Goal: Task Accomplishment & Management: Complete application form

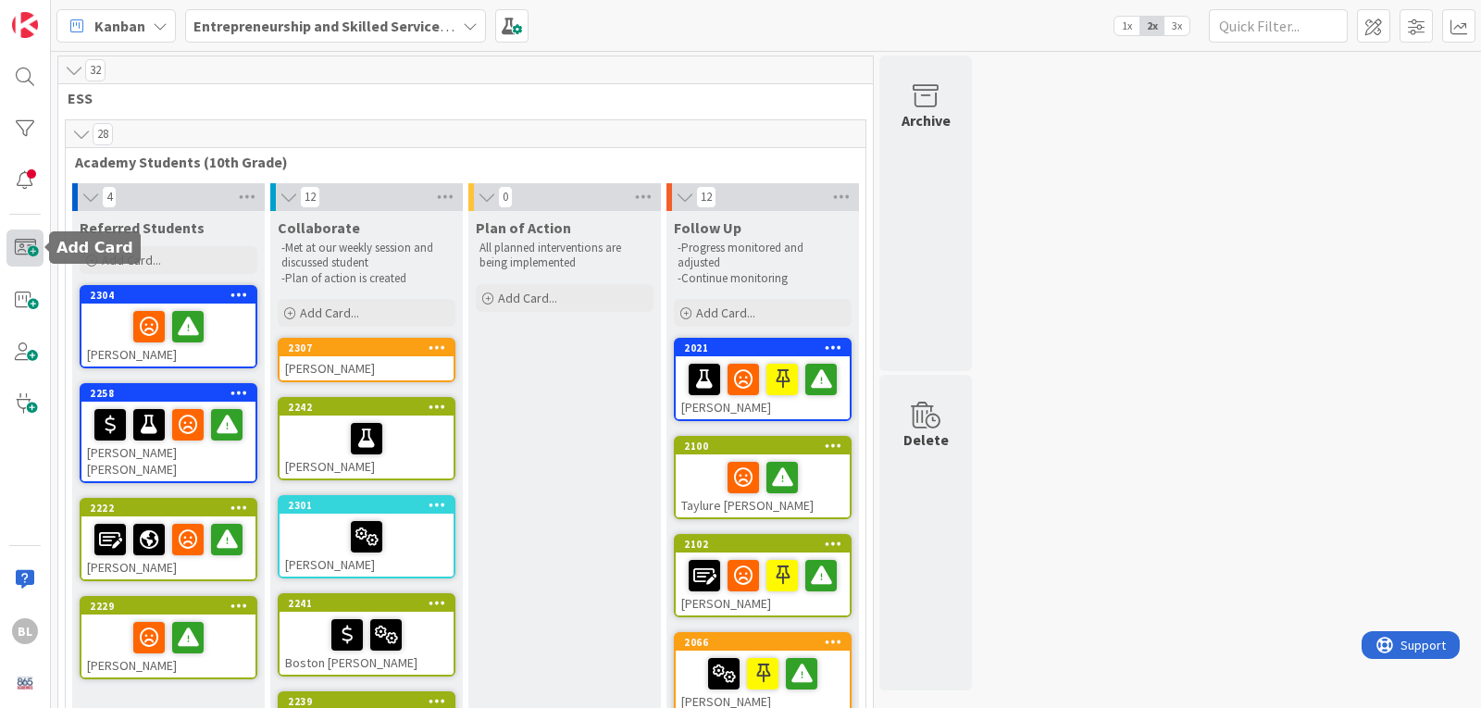
click at [31, 247] on span at bounding box center [24, 248] width 37 height 37
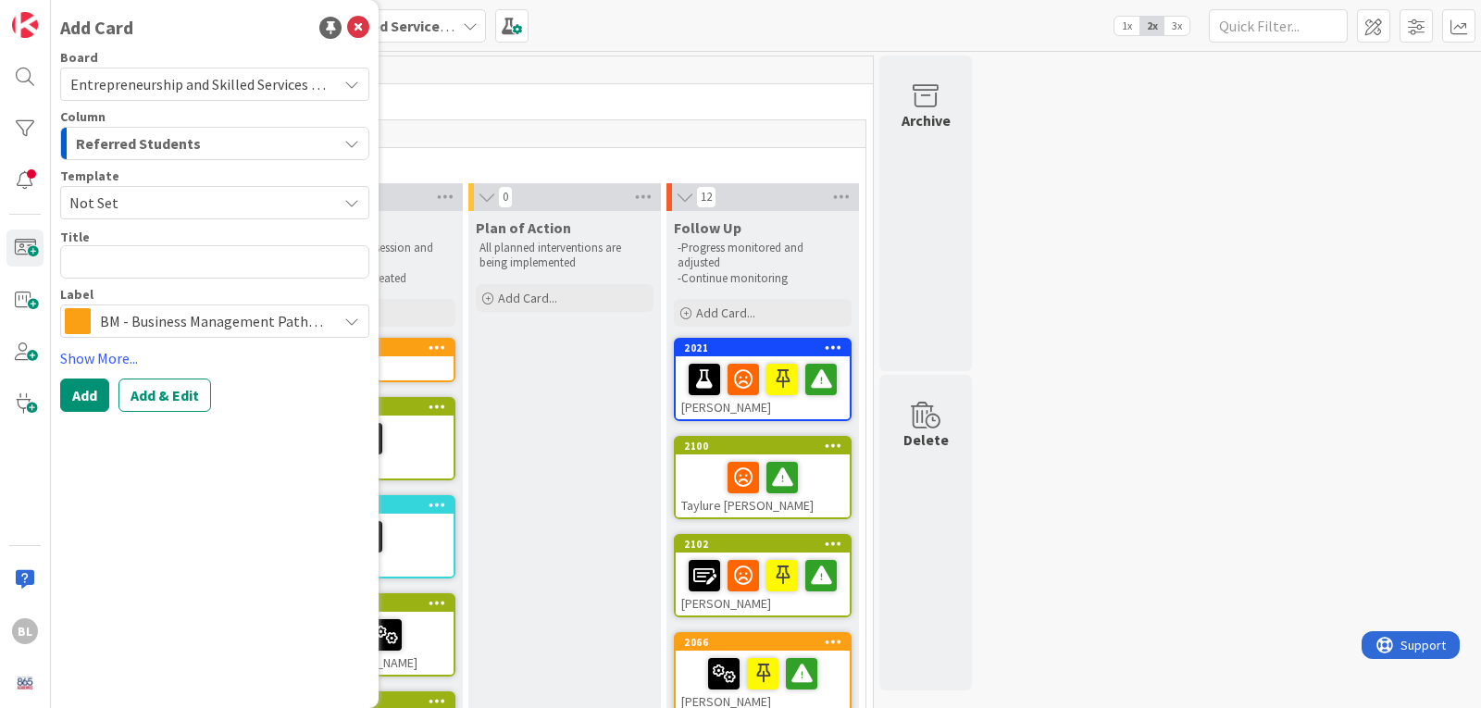
click at [122, 195] on span "Not Set" at bounding box center [196, 203] width 254 height 24
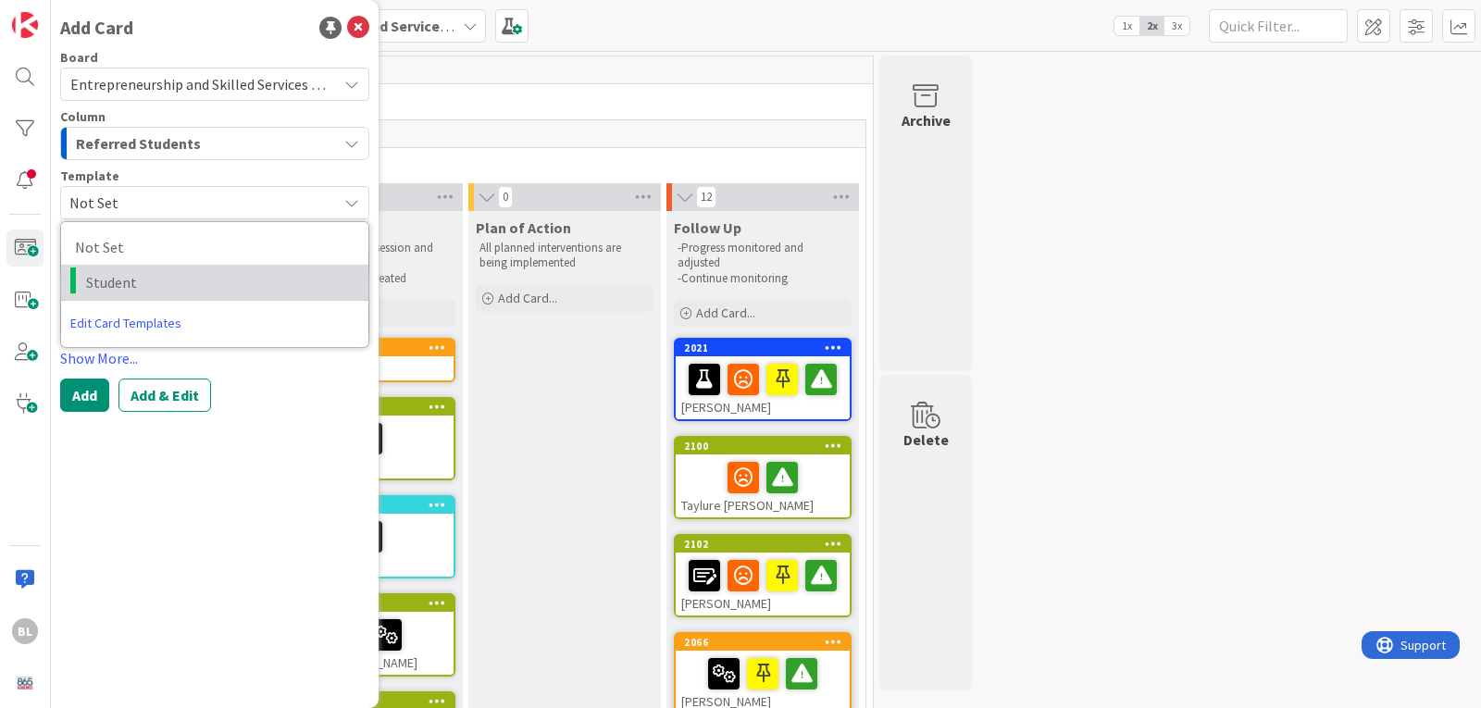
click at [104, 278] on span "Student" at bounding box center [220, 282] width 268 height 24
type textarea "x"
type textarea "Student"
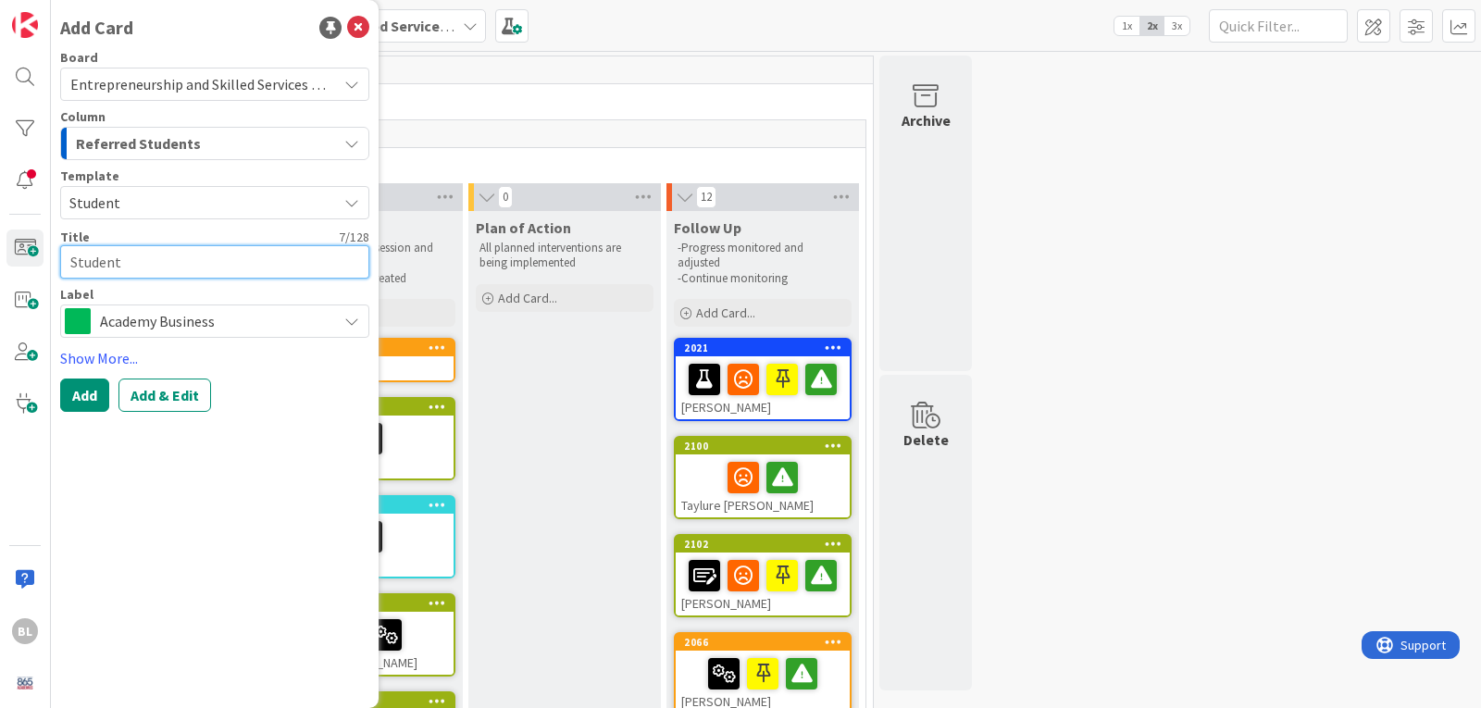
click at [110, 265] on textarea "Student" at bounding box center [214, 261] width 309 height 33
drag, startPoint x: 122, startPoint y: 262, endPoint x: 32, endPoint y: 231, distance: 94.8
click at [38, 244] on div "BL Add Card Board Entrepreneurship and Skilled Services Interventions - 2025-20…" at bounding box center [25, 354] width 51 height 708
type textarea "x"
type textarea "E"
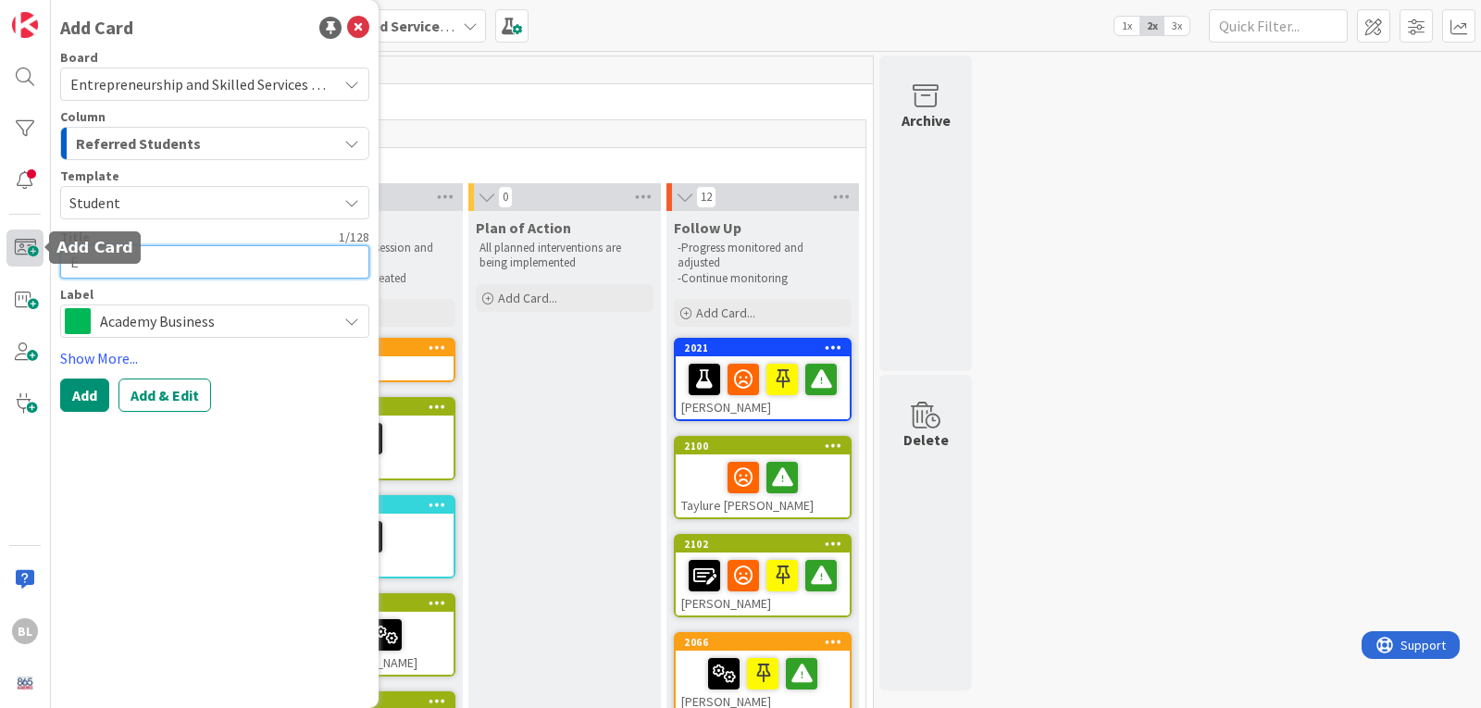
type textarea "x"
type textarea "Eht"
type textarea "x"
type textarea "Ehta"
type textarea "x"
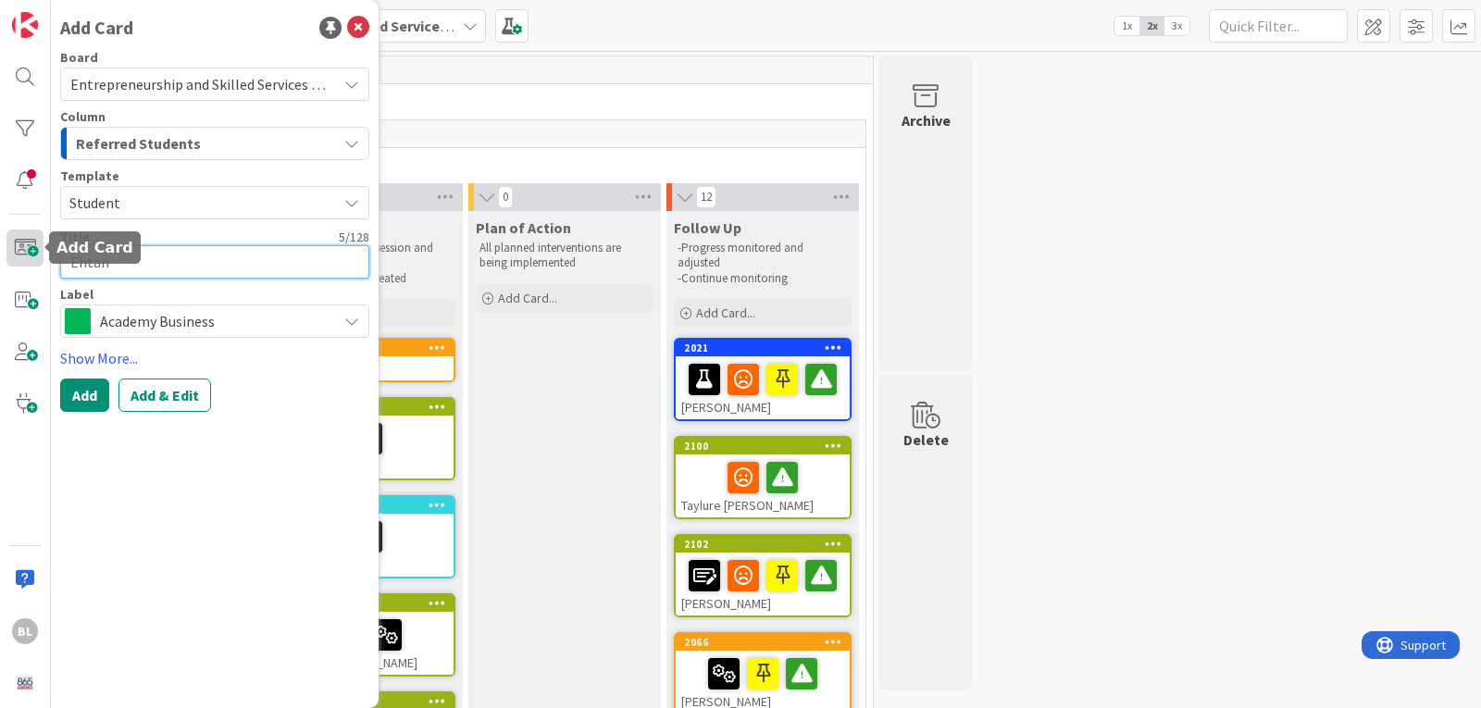
type textarea "Ehtan"
type textarea "x"
type textarea "Ehtan B"
type textarea "x"
type textarea "Ehtan Bi"
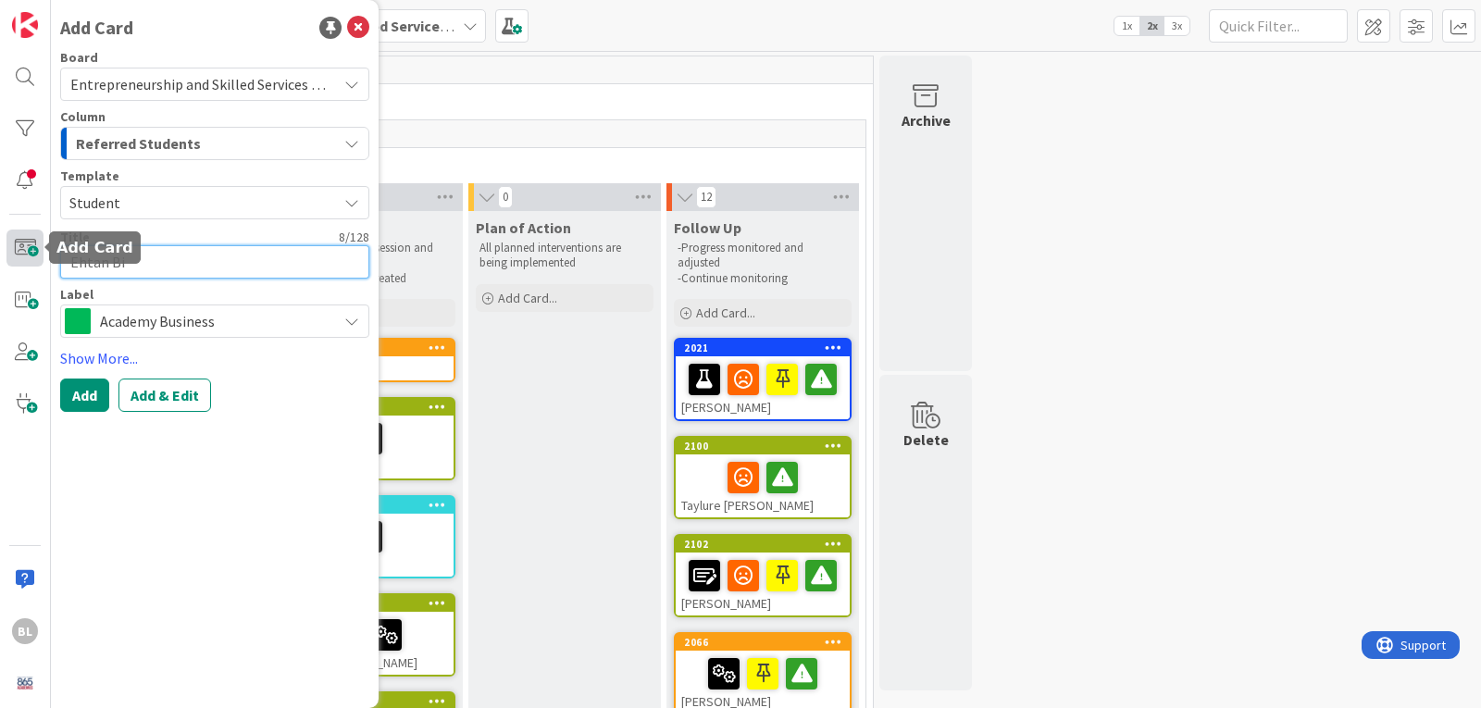
type textarea "x"
type textarea "Ehtan Bis"
type textarea "x"
type textarea "Ehtan Bish"
type textarea "x"
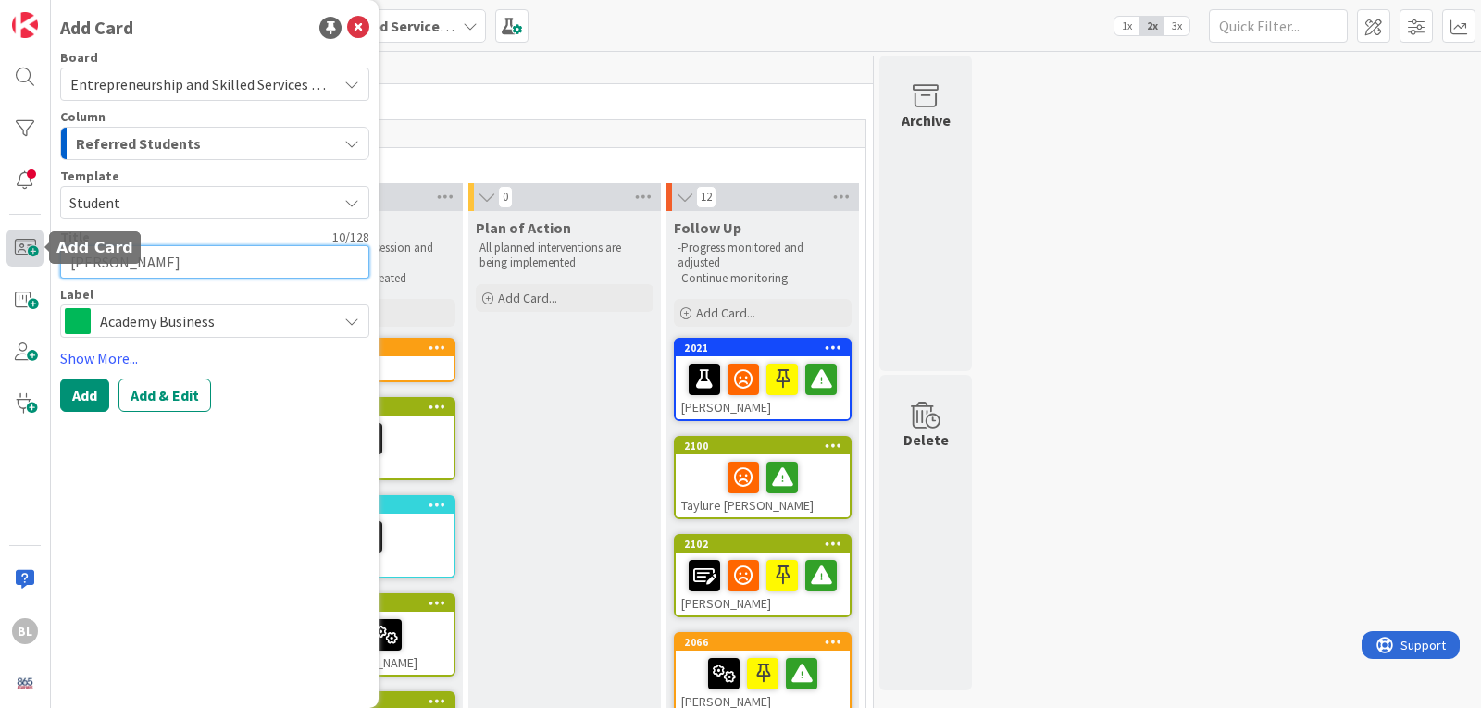
type textarea "Ehtan Bisho"
type textarea "x"
type textarea "Ehtan Bishop"
drag, startPoint x: 93, startPoint y: 261, endPoint x: 77, endPoint y: 267, distance: 17.6
click at [77, 267] on textarea "Ehtan Bishop" at bounding box center [214, 261] width 309 height 33
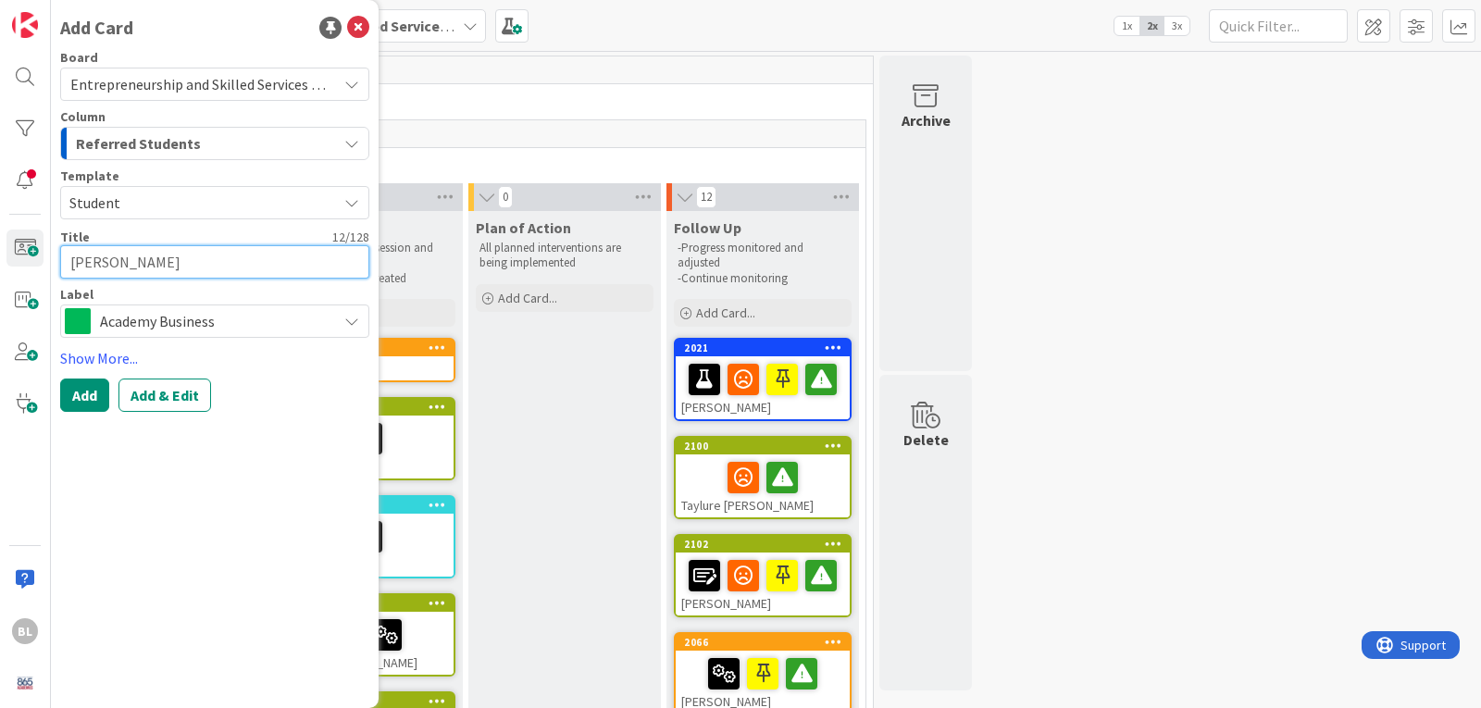
type textarea "x"
type textarea "Etan Bishop"
type textarea "x"
type textarea "Ethan Bishop"
click at [179, 311] on span "Academy Business" at bounding box center [214, 321] width 228 height 26
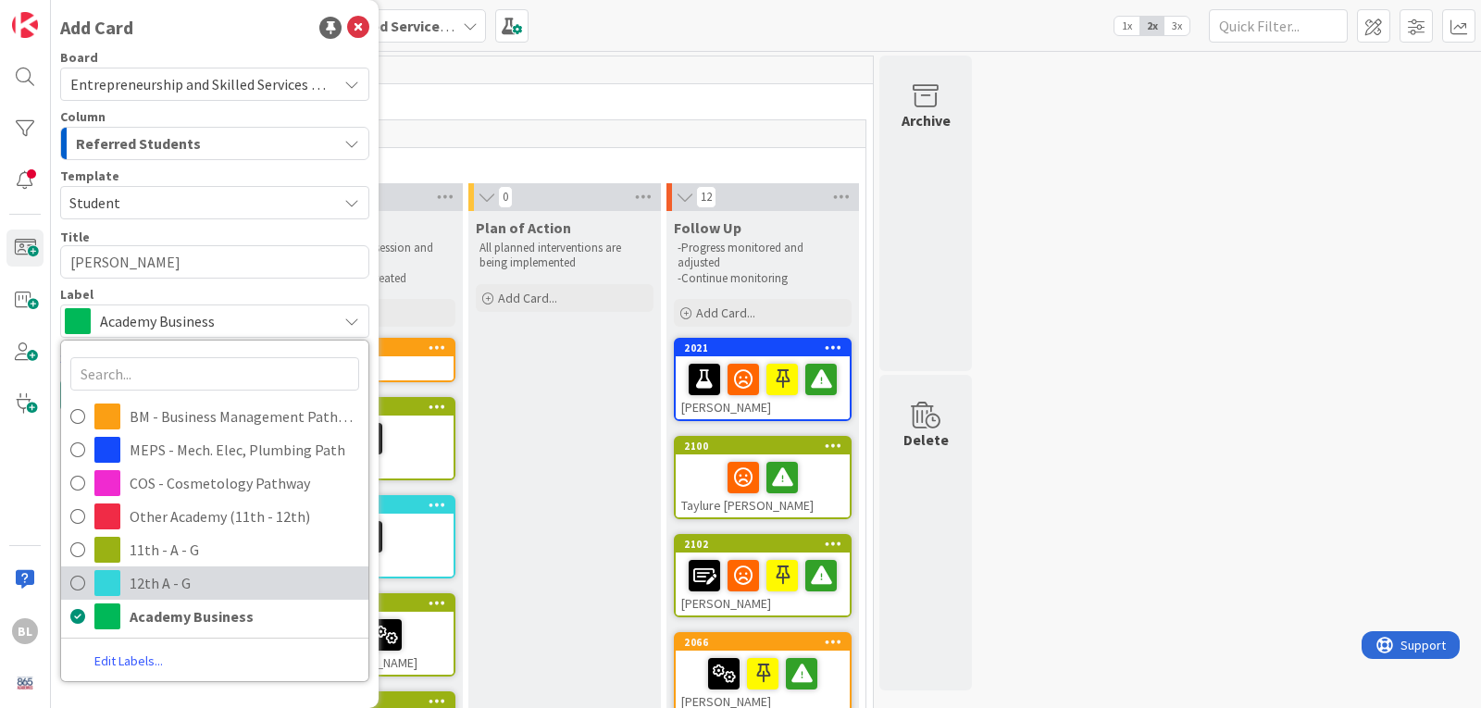
click at [81, 581] on icon at bounding box center [77, 583] width 15 height 28
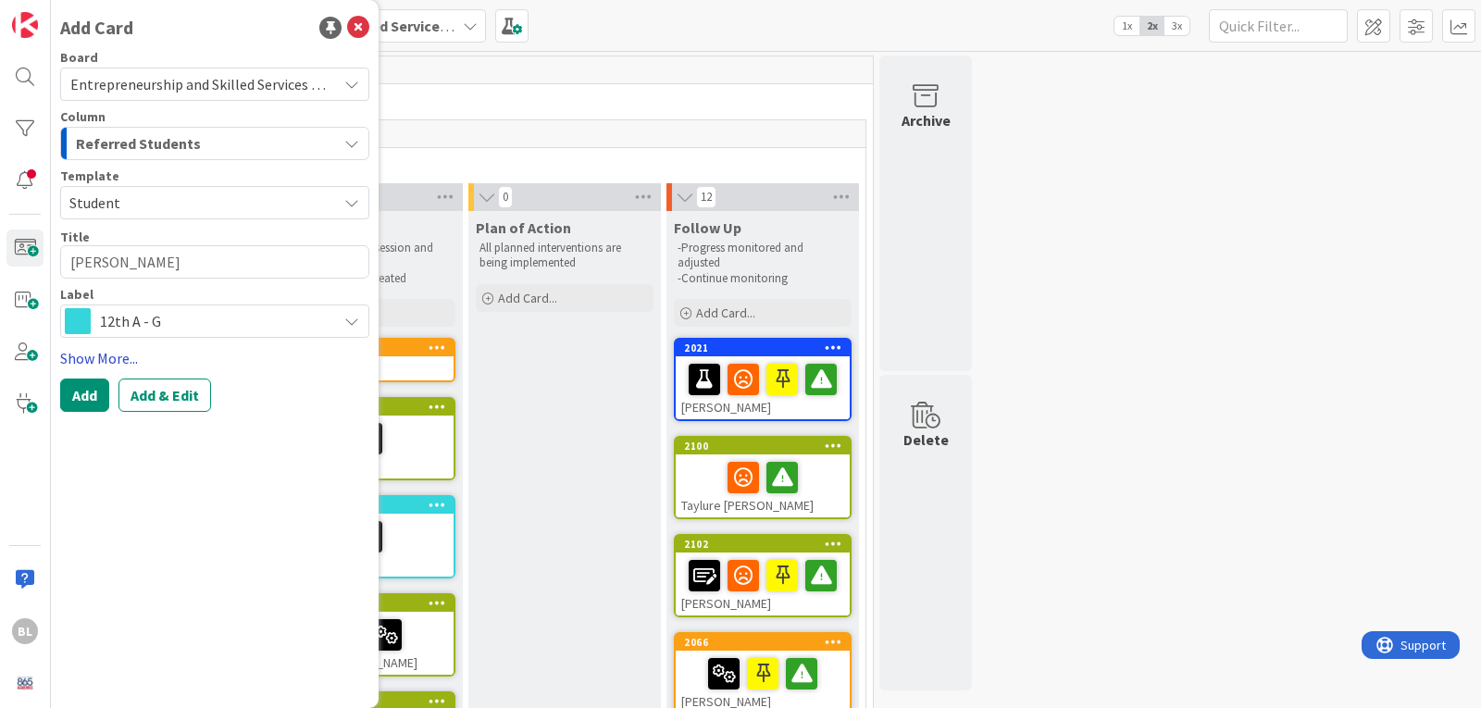
click at [103, 355] on link "Show More..." at bounding box center [214, 358] width 309 height 22
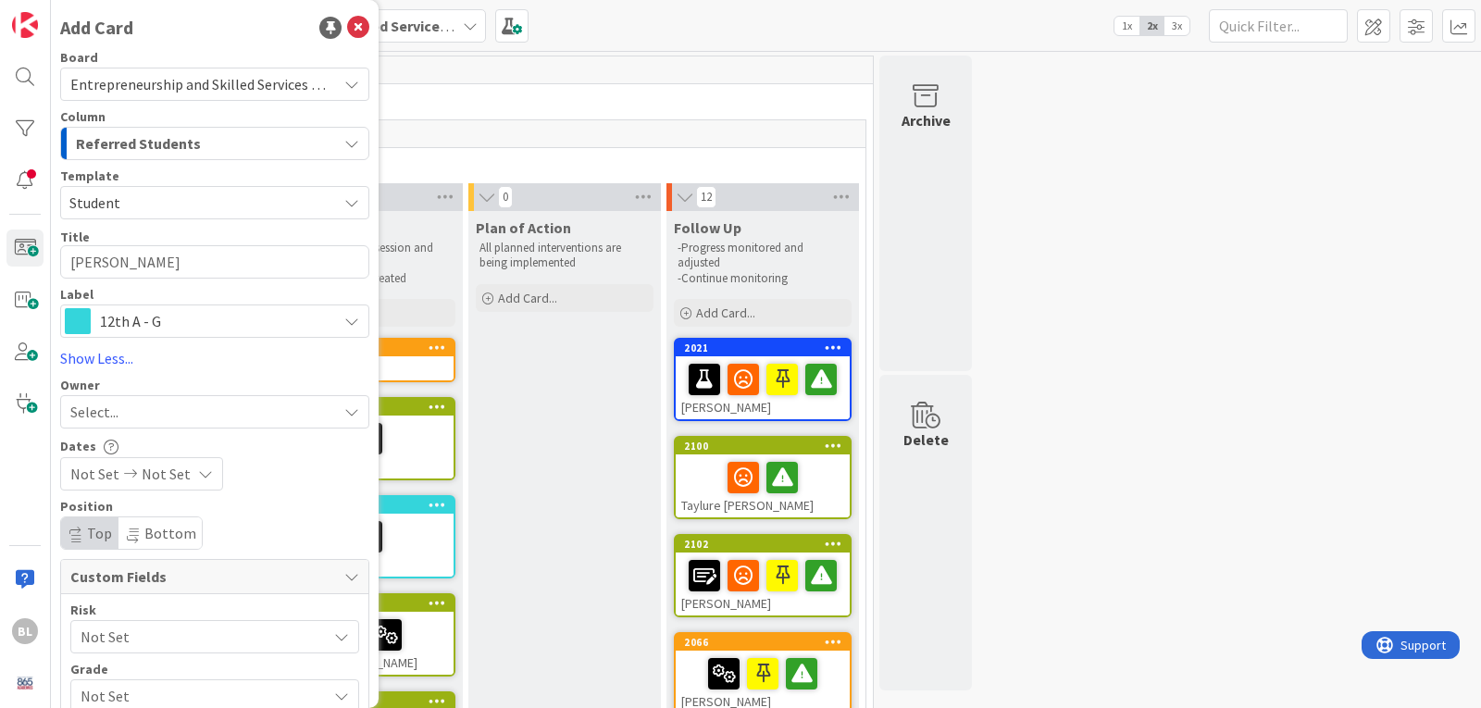
scroll to position [93, 0]
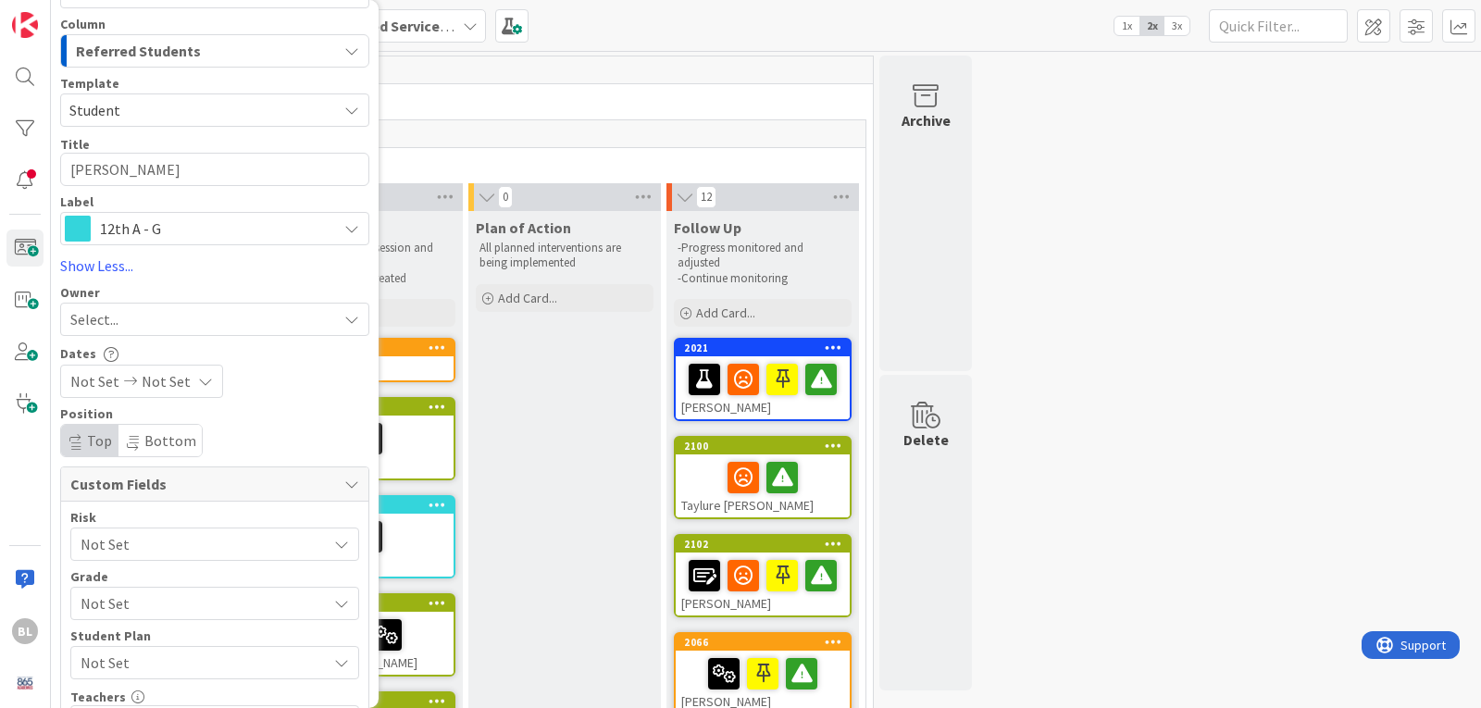
click at [134, 596] on span "Not Set" at bounding box center [199, 604] width 237 height 26
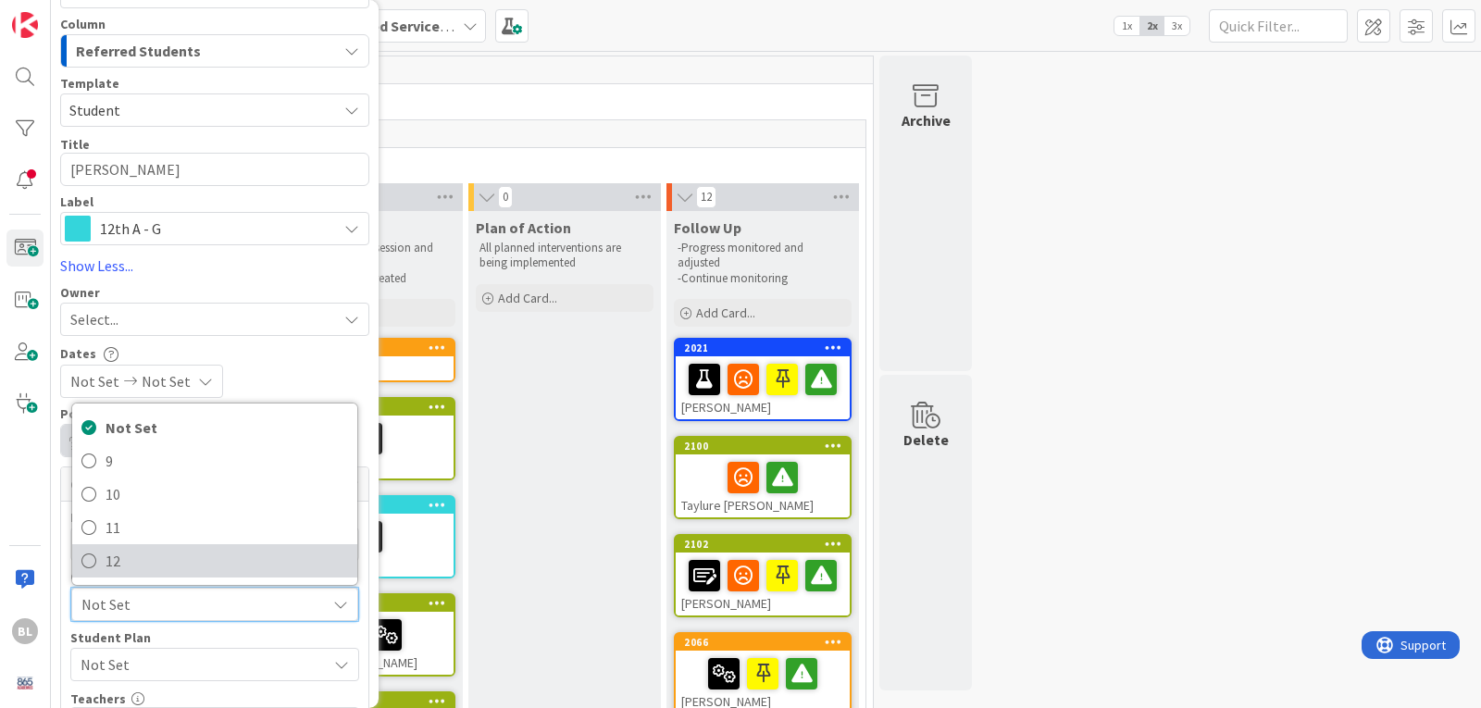
click at [118, 562] on span "12" at bounding box center [227, 561] width 243 height 28
type textarea "x"
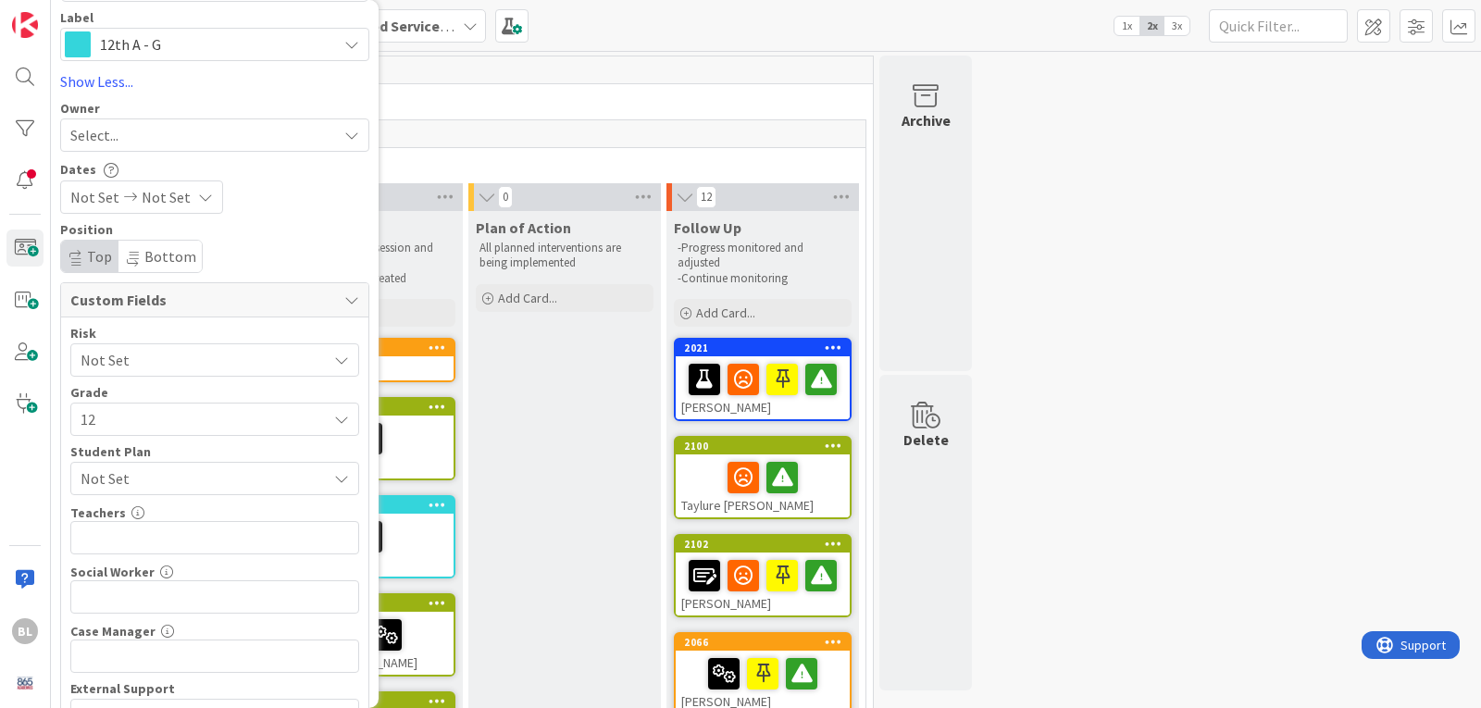
scroll to position [278, 0]
click at [124, 534] on input "text" at bounding box center [214, 536] width 289 height 33
type input "Sharp, Reeves, Baum,"
type textarea "x"
type input "Sharp, Reeves, Baum, Mch"
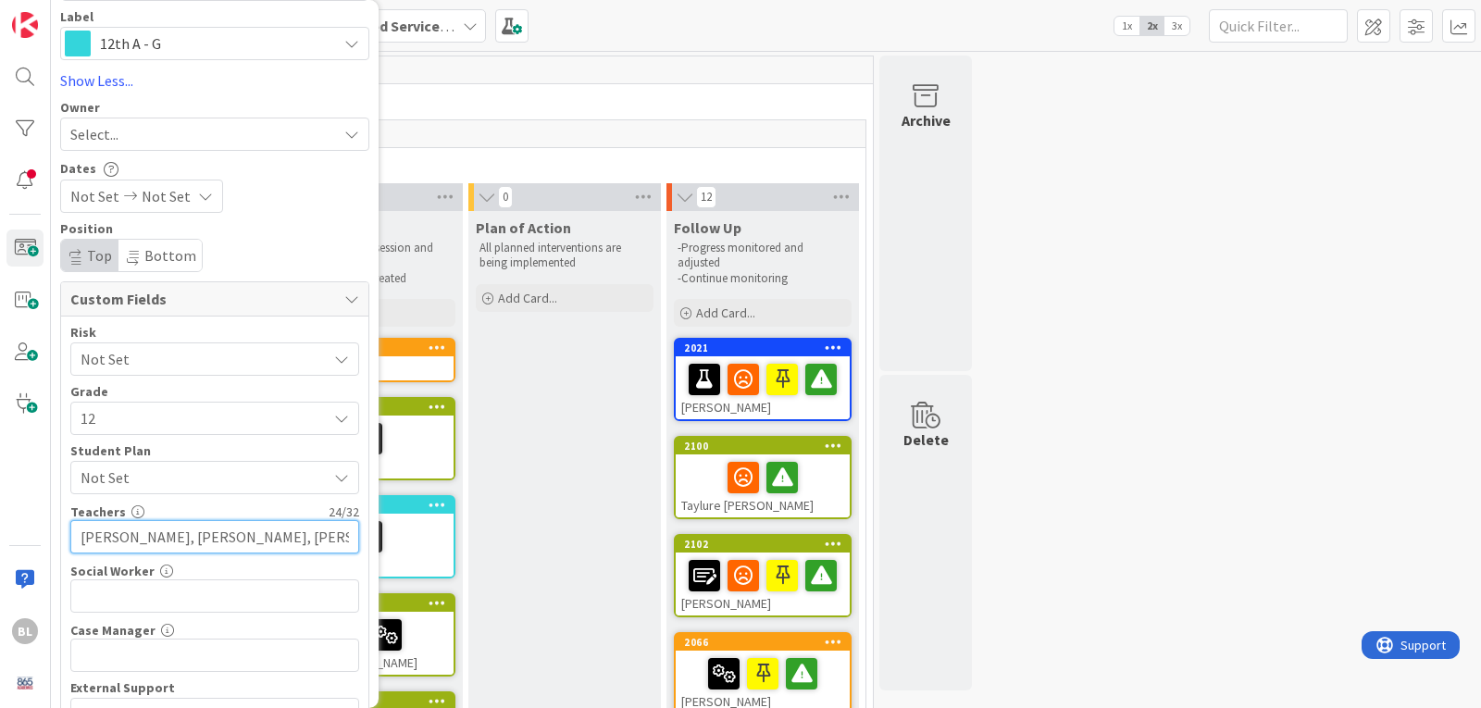
type textarea "x"
type input "Sharp, Reeves, Baum, Mcphet"
type textarea "x"
type input "Sharp, Reeves, Baum, Mcphet"
click at [151, 472] on span "Not Set" at bounding box center [204, 478] width 246 height 22
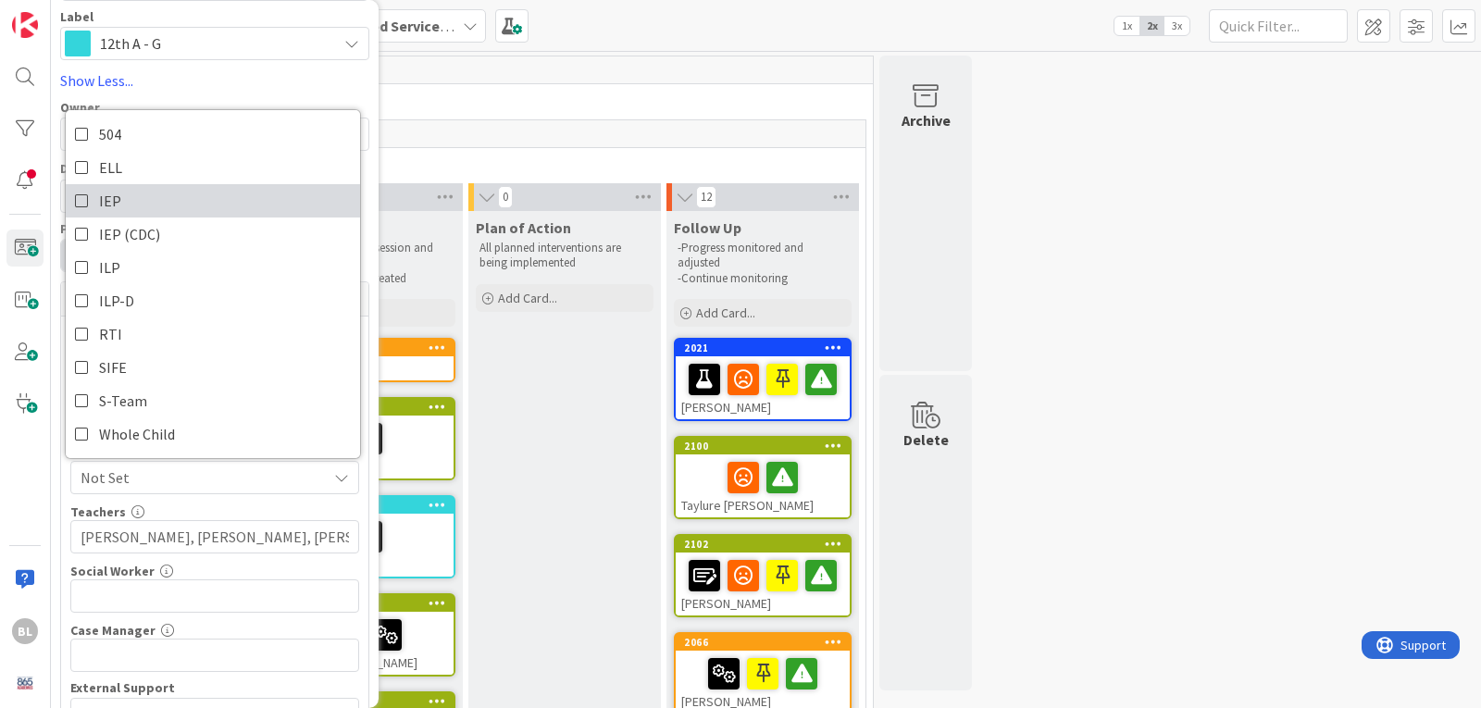
click at [75, 199] on icon at bounding box center [82, 201] width 15 height 28
type textarea "x"
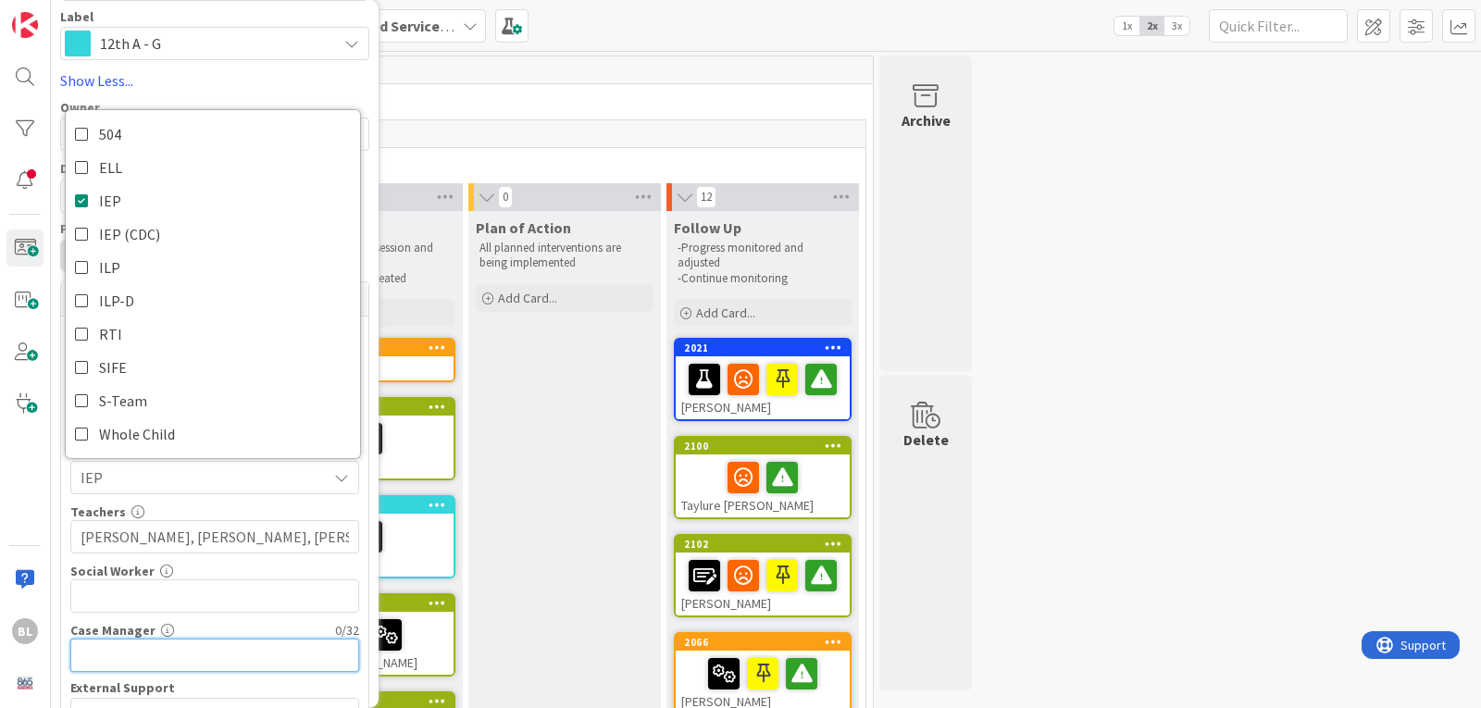
click at [97, 654] on input "text" at bounding box center [214, 655] width 289 height 33
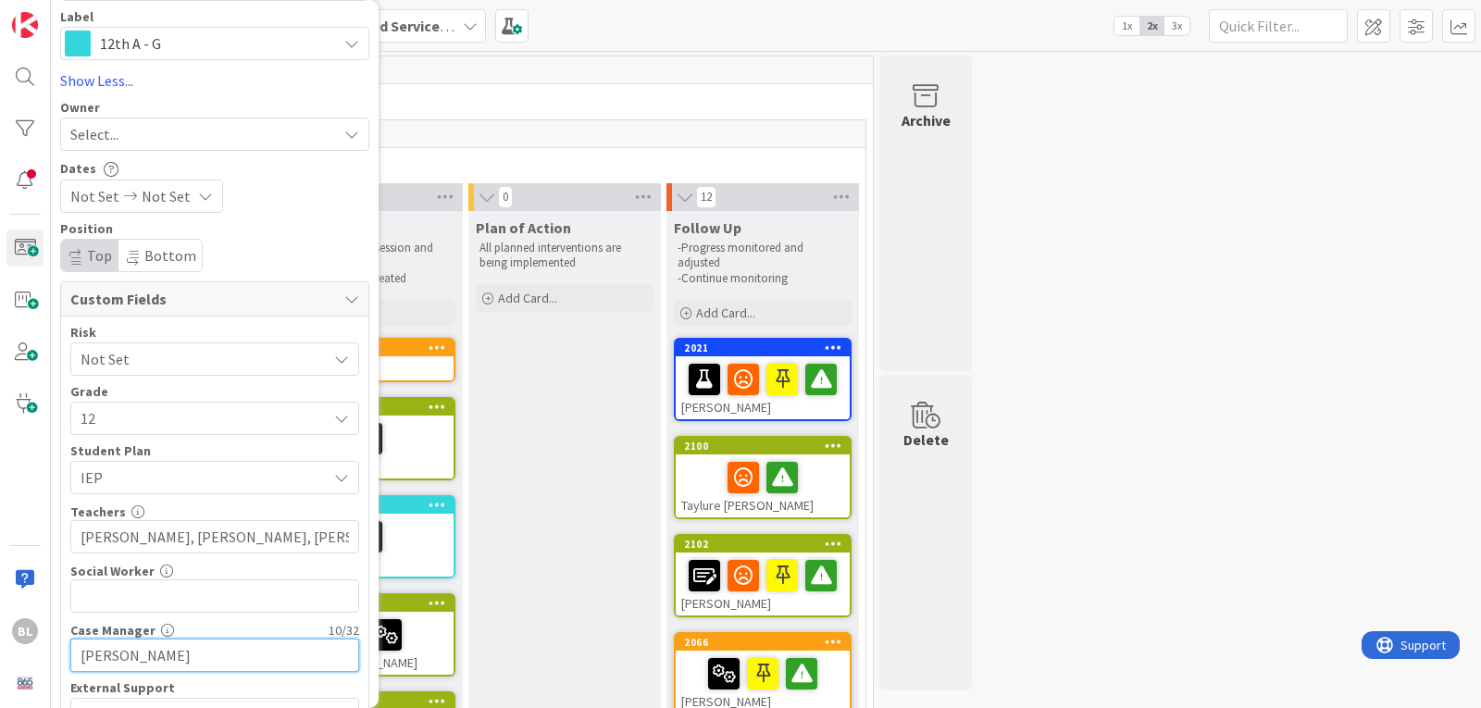
type input "Gwen Mynatt"
type textarea "x"
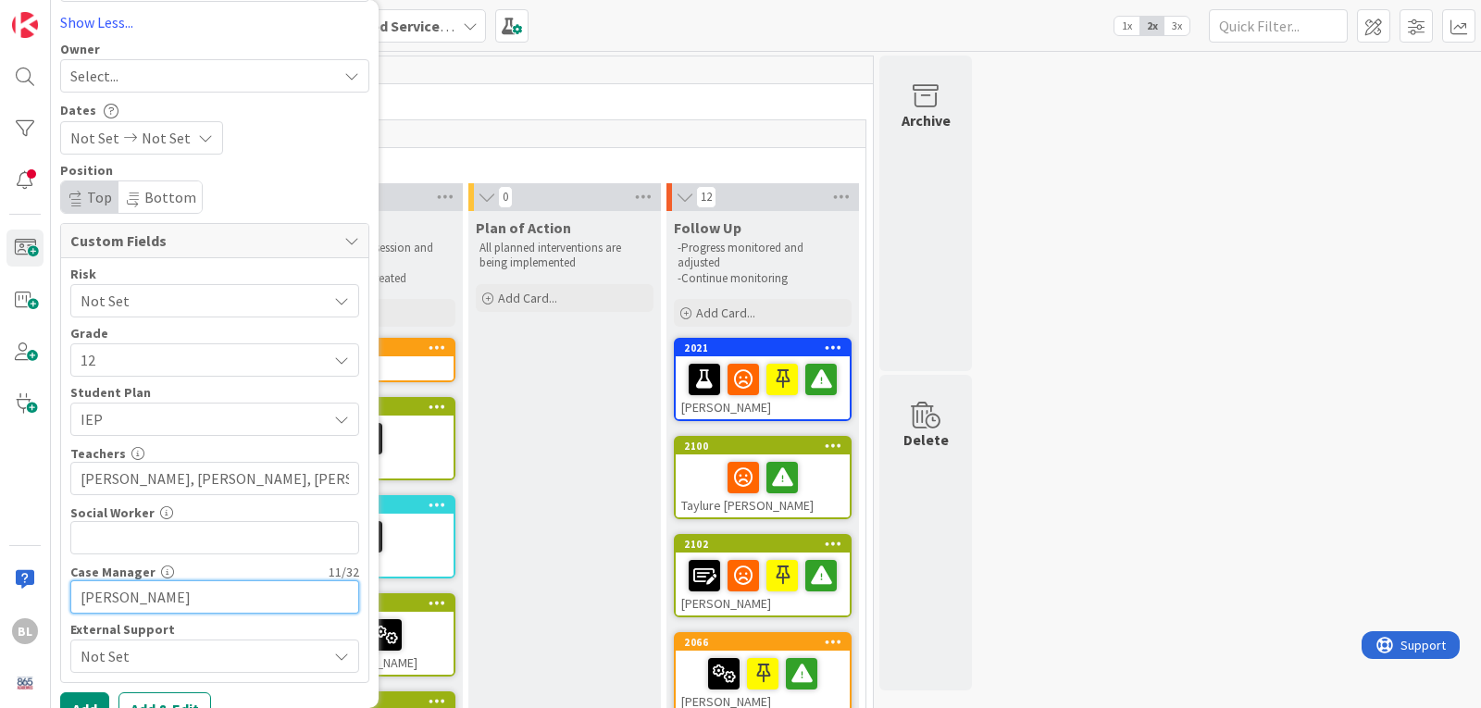
scroll to position [367, 0]
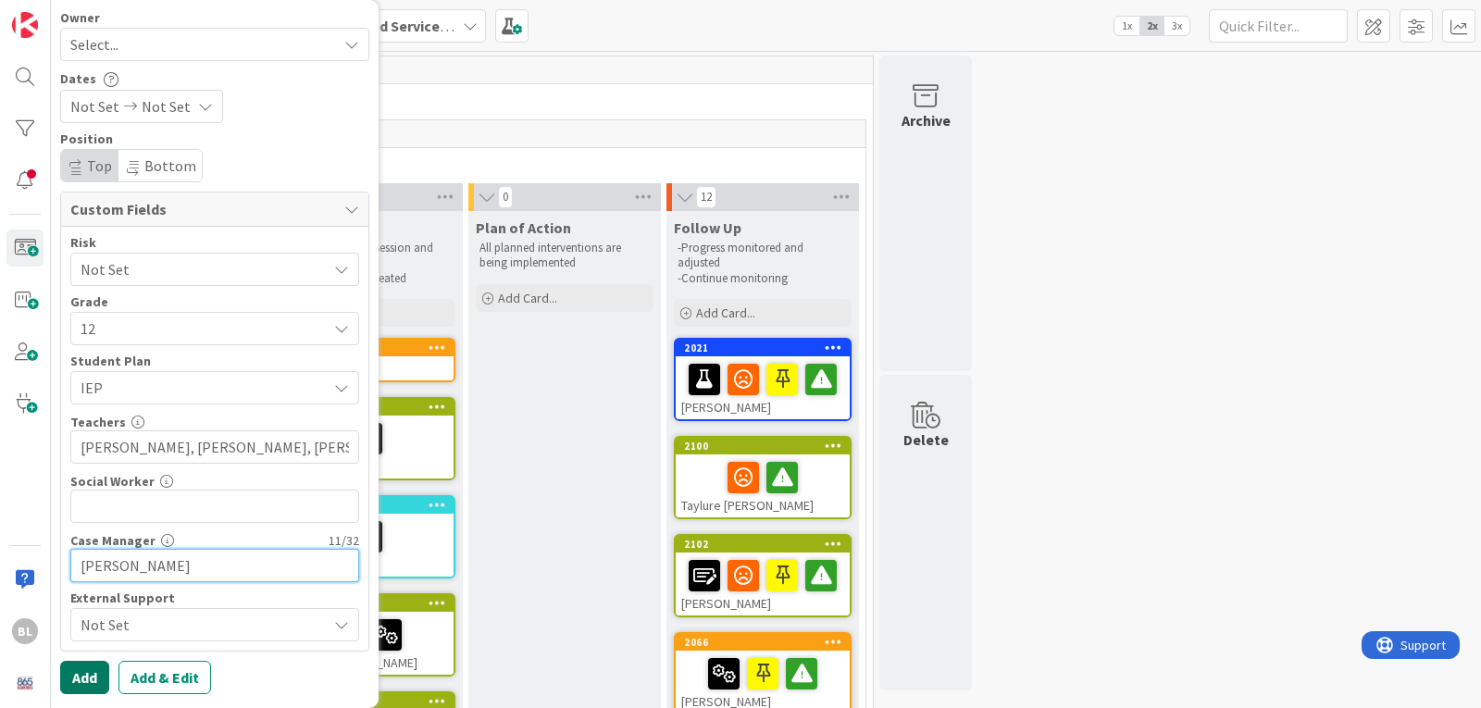
type input "Gwen Mynatt"
click at [78, 673] on button "Add" at bounding box center [84, 677] width 49 height 33
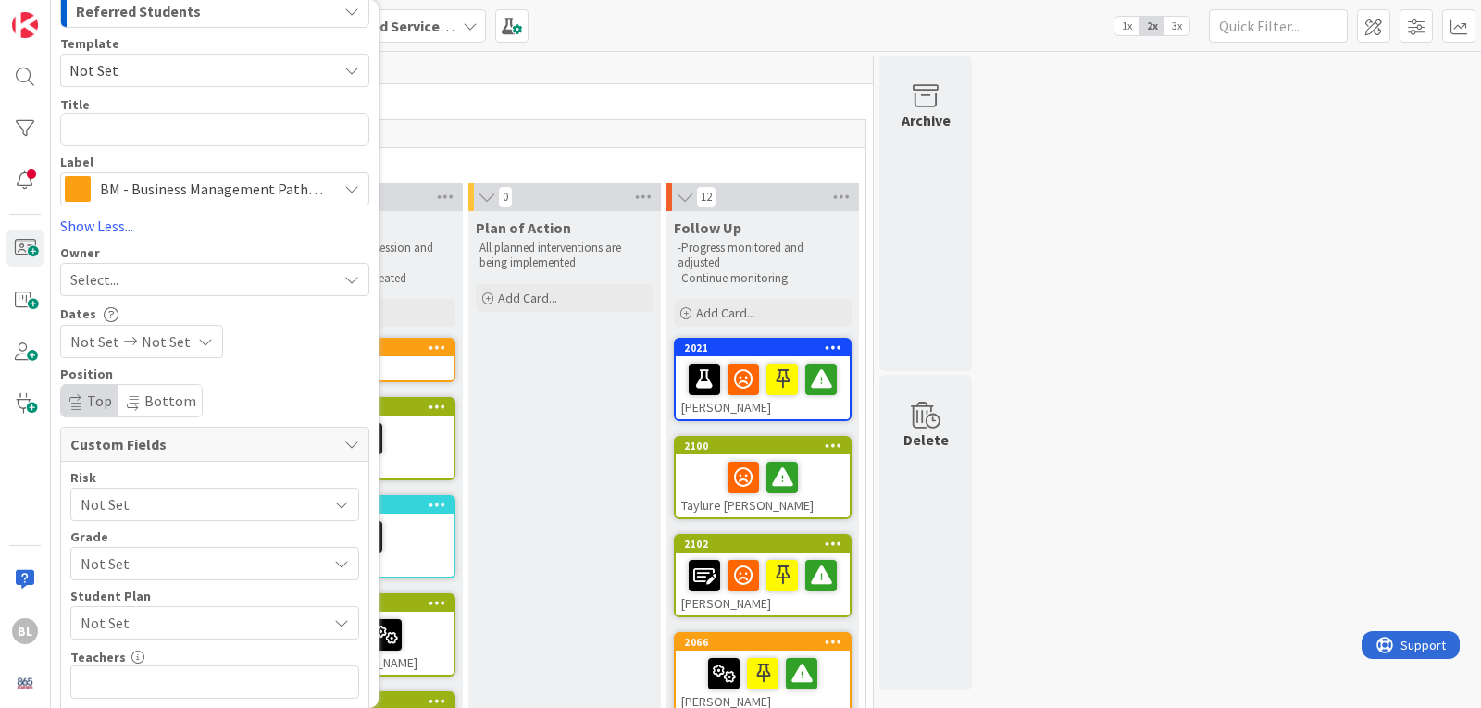
scroll to position [0, 0]
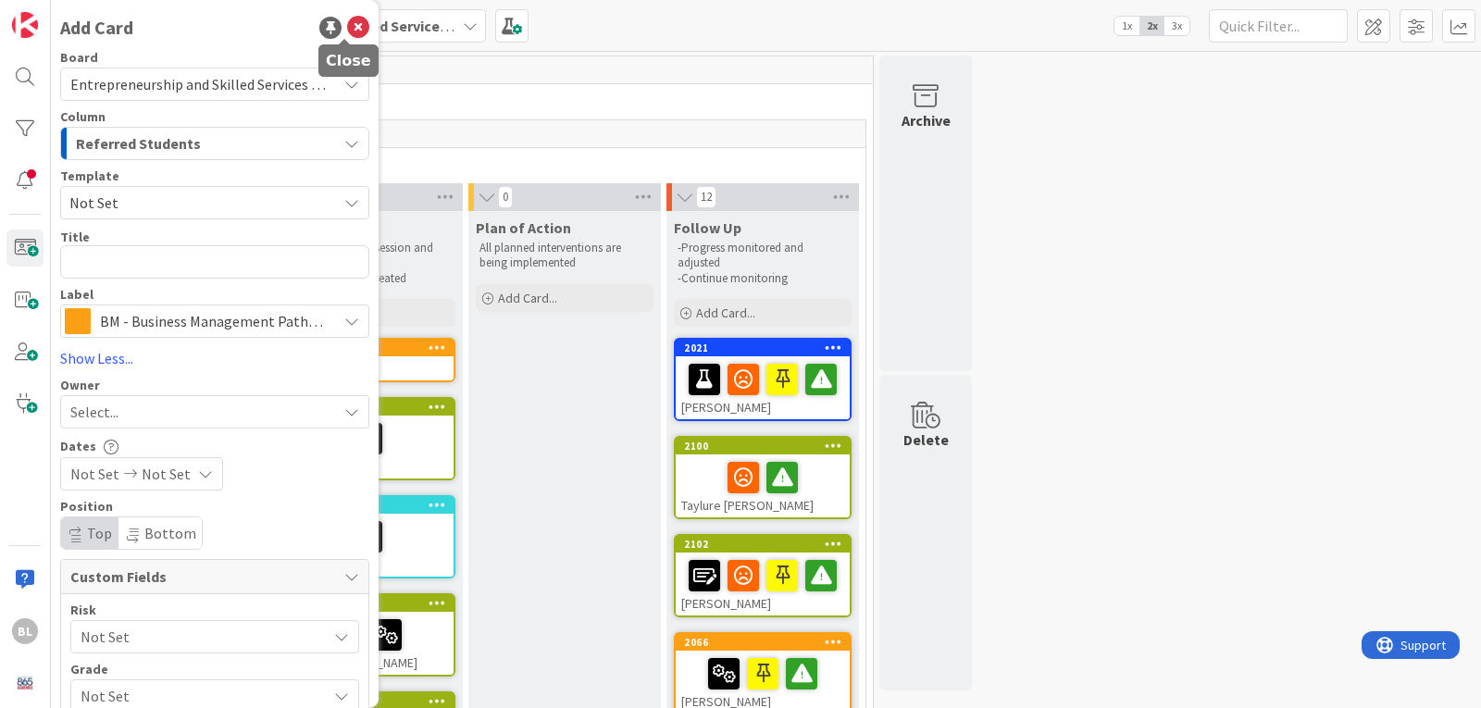
click at [347, 22] on icon at bounding box center [358, 28] width 22 height 22
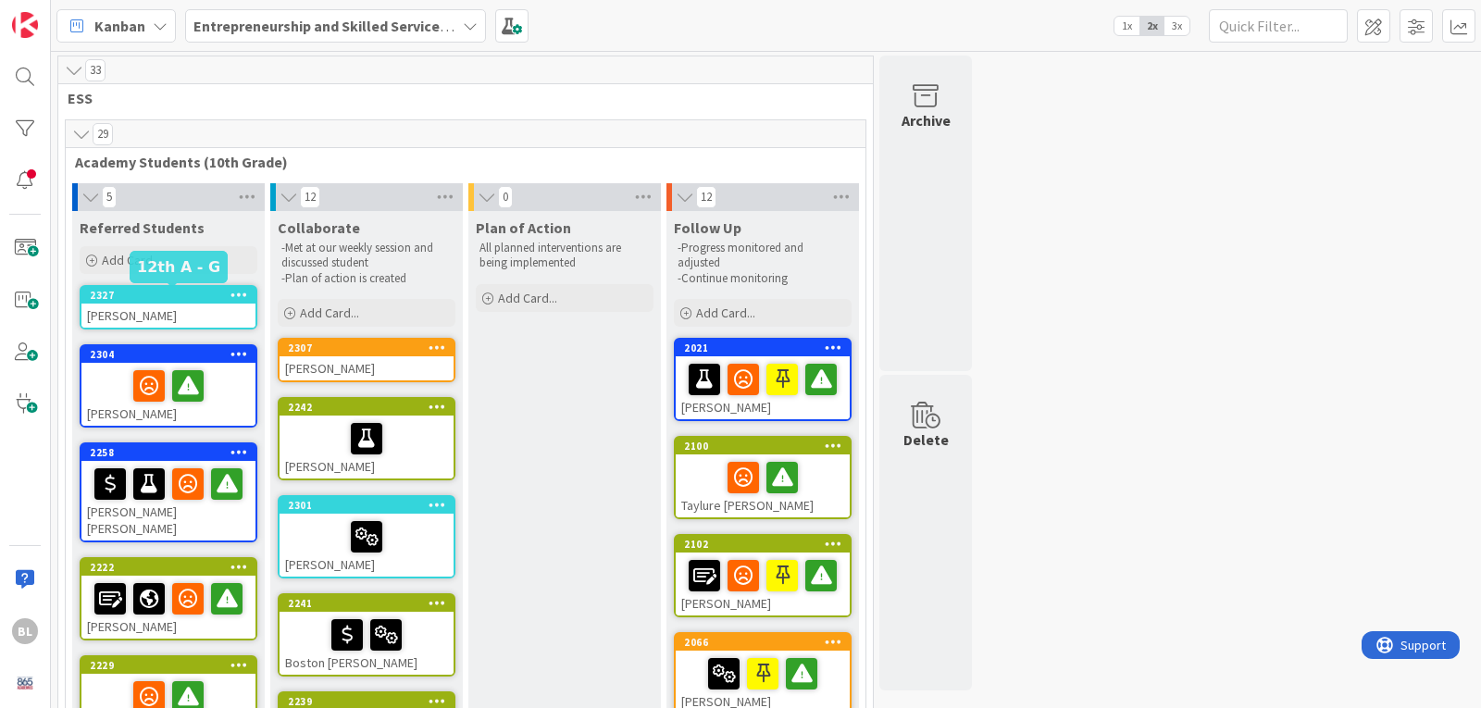
click at [157, 293] on div "2327" at bounding box center [173, 295] width 166 height 13
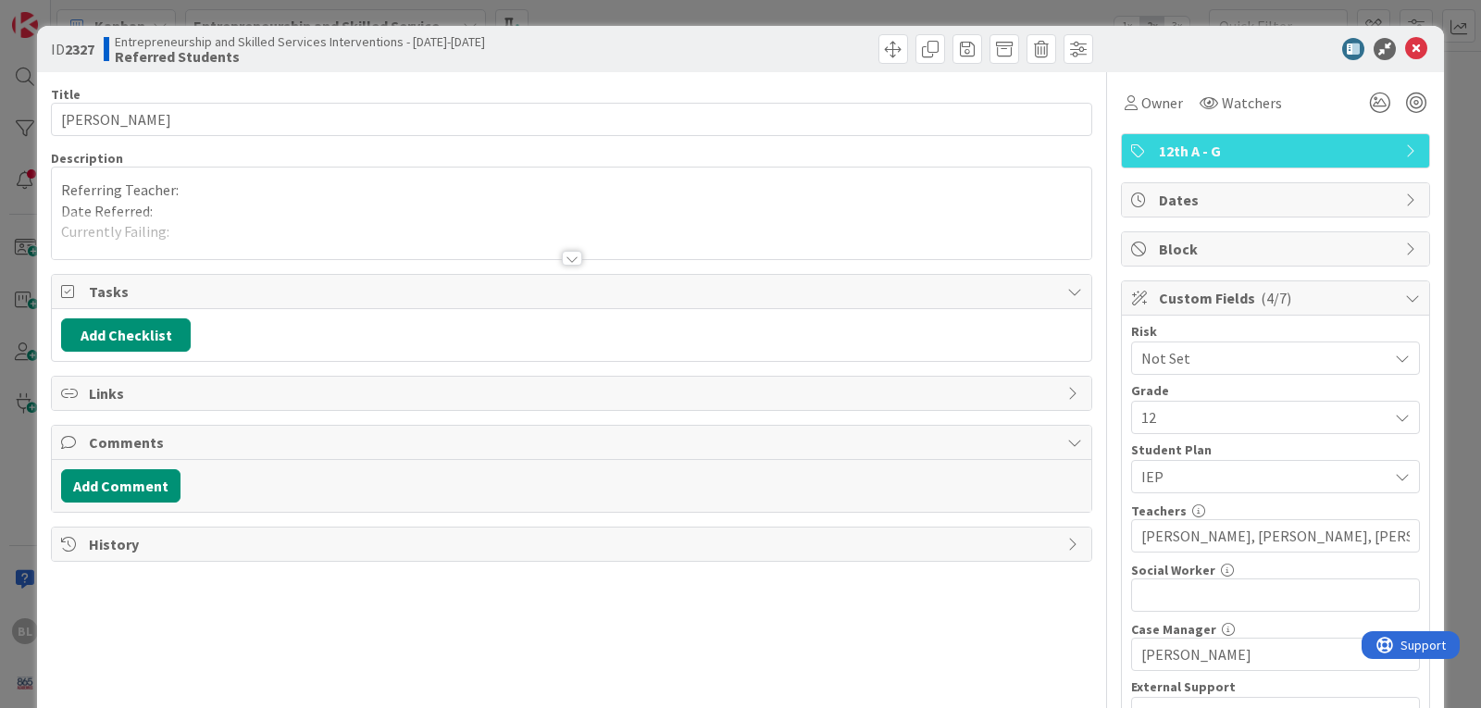
click at [566, 259] on div at bounding box center [572, 258] width 20 height 15
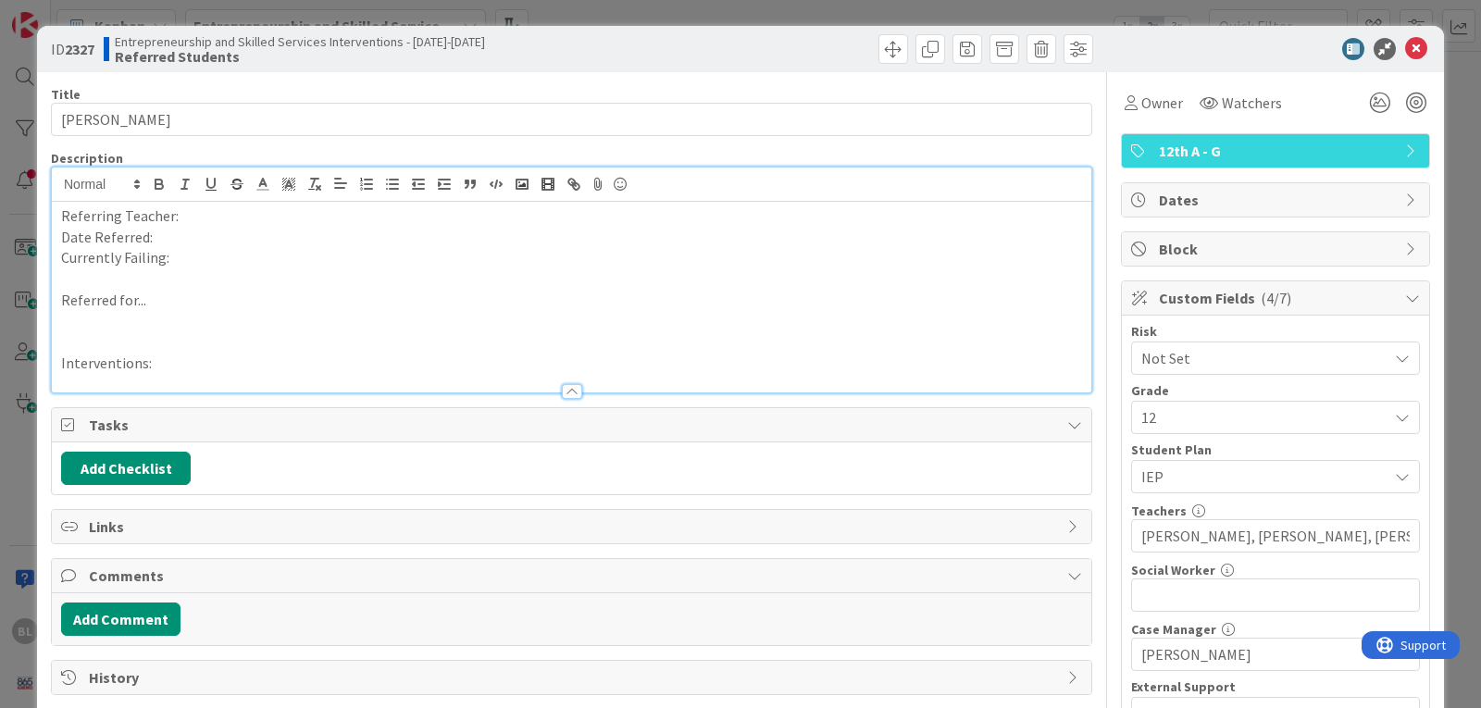
click at [191, 211] on p "Referring Teacher:" at bounding box center [571, 216] width 1021 height 21
click at [163, 234] on p "Date Referred:" at bounding box center [571, 237] width 1021 height 21
click at [193, 262] on p "Currently Failing:" at bounding box center [571, 257] width 1021 height 21
click at [153, 300] on p "Referred for..." at bounding box center [571, 300] width 1021 height 21
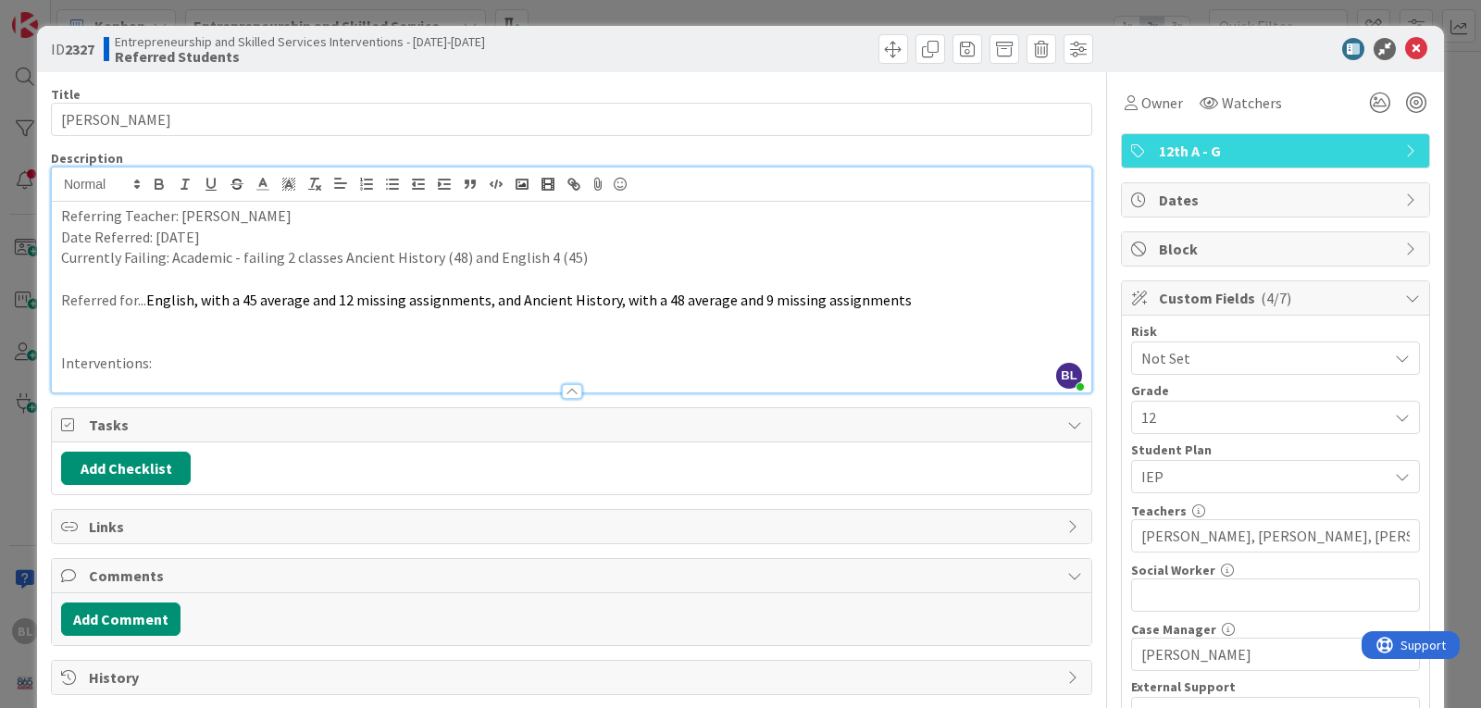
click at [159, 366] on p "Interventions:" at bounding box center [571, 363] width 1021 height 21
click at [132, 467] on button "Add Checklist" at bounding box center [126, 468] width 130 height 33
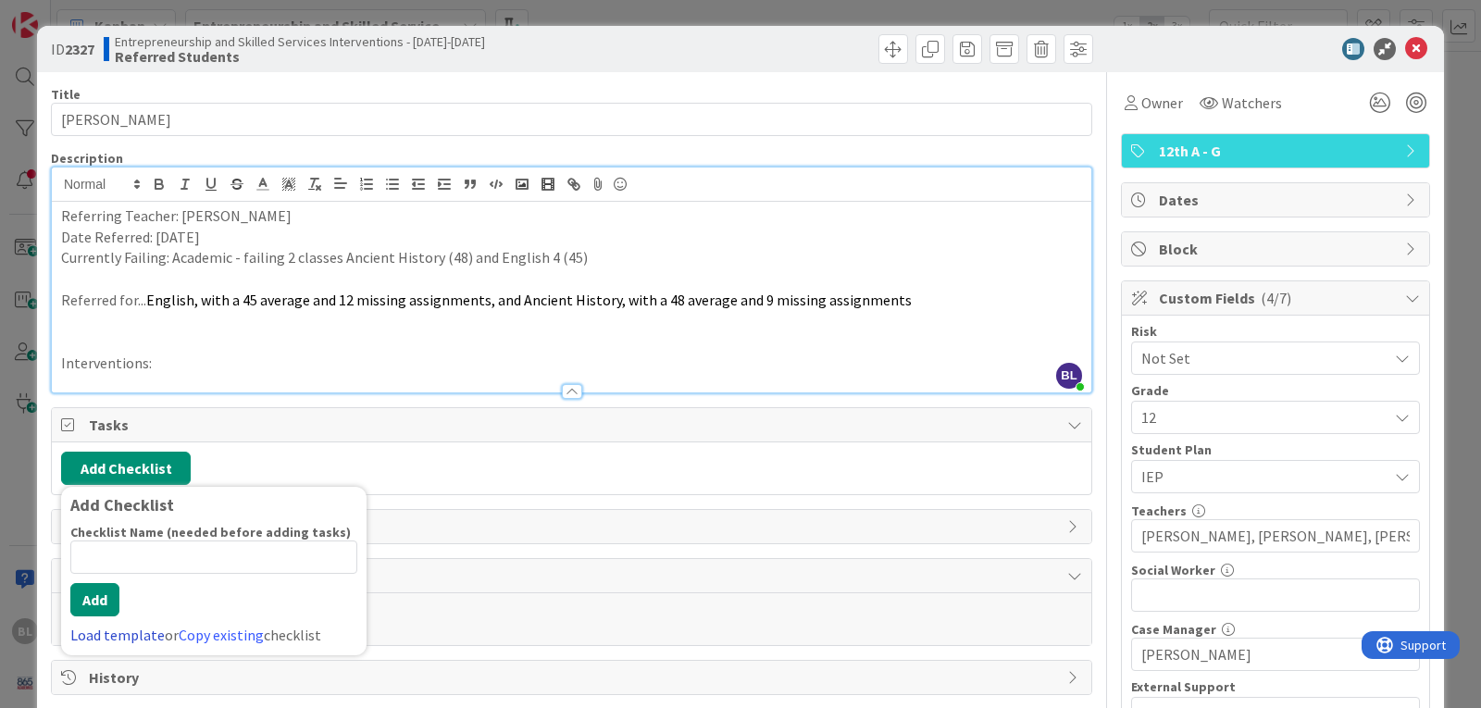
click at [107, 634] on link "Load template" at bounding box center [117, 635] width 94 height 19
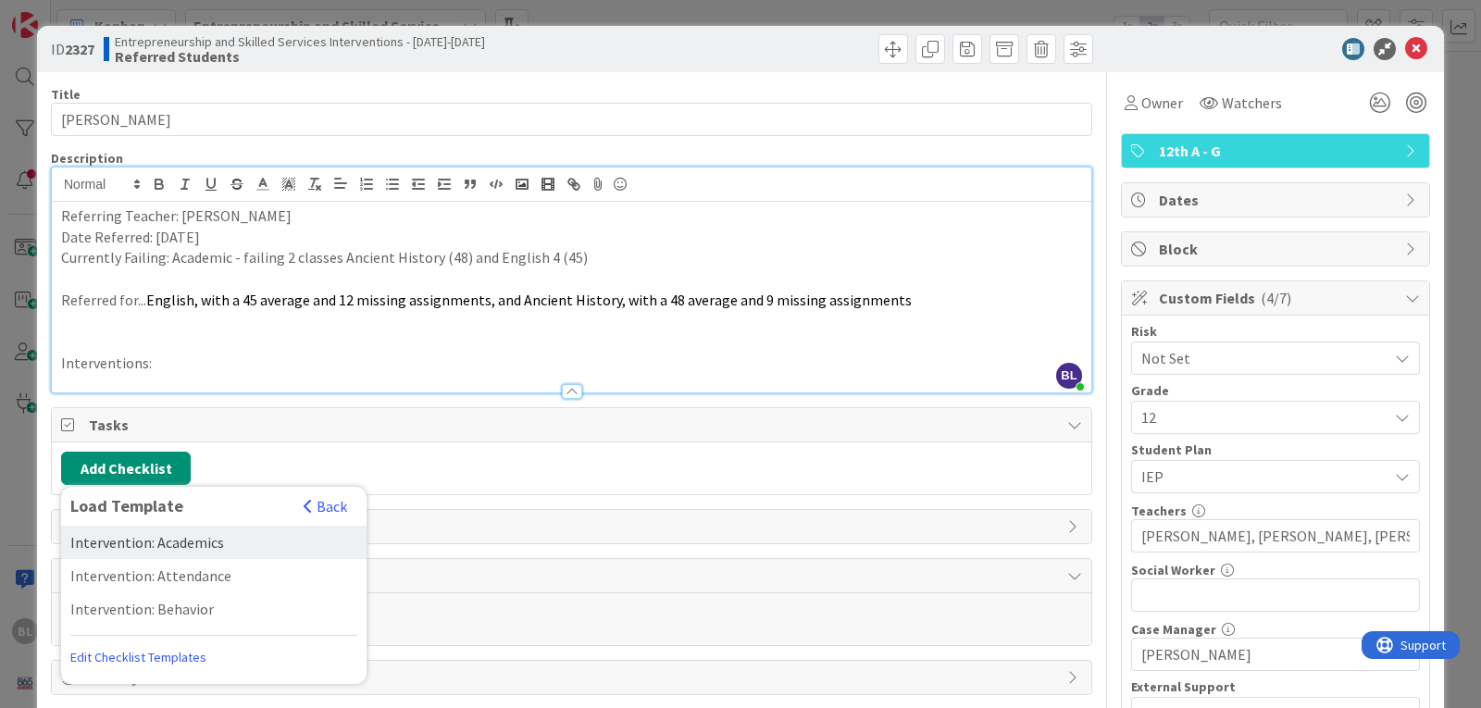
click at [168, 542] on div "Intervention: Academics" at bounding box center [213, 542] width 305 height 33
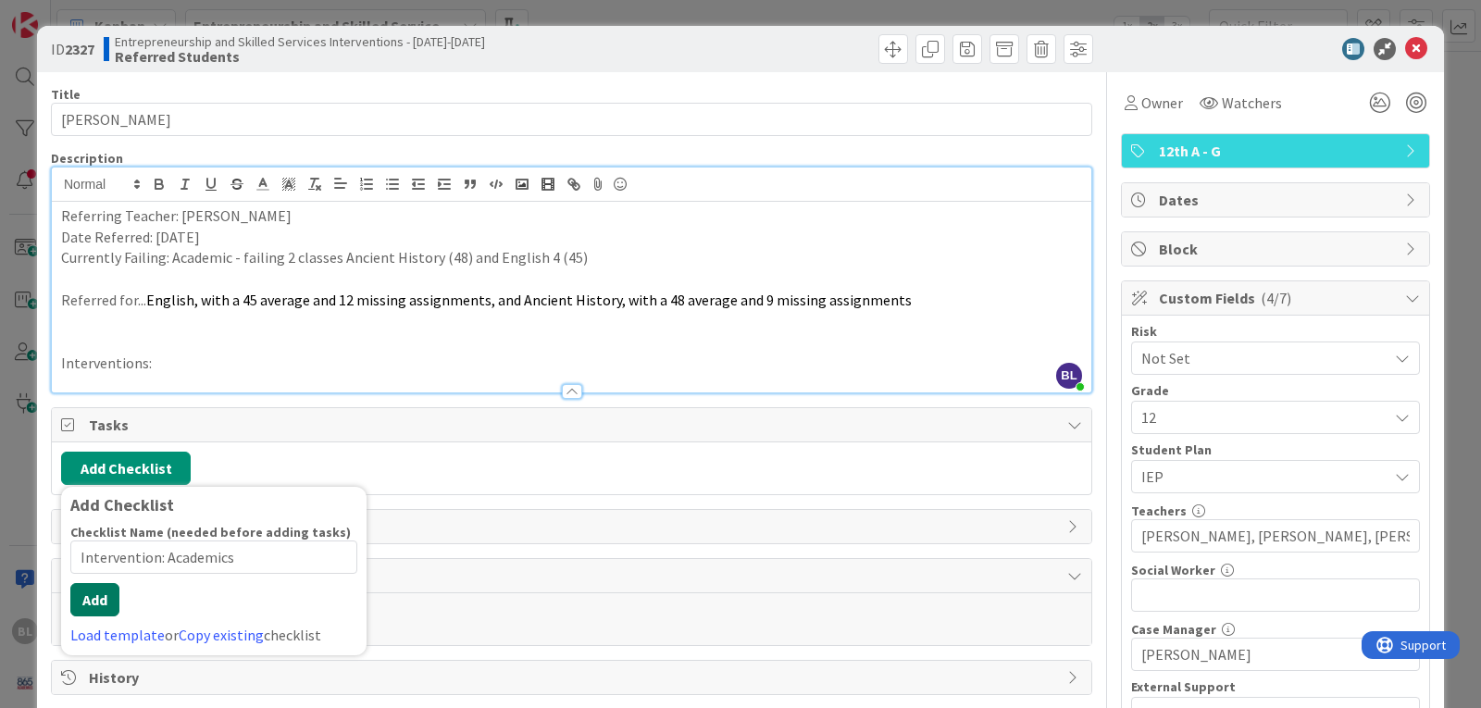
click at [104, 623] on div "Checklist Name (needed before adding tasks) 23 / 64 Intervention: Academics Add…" at bounding box center [213, 585] width 287 height 122
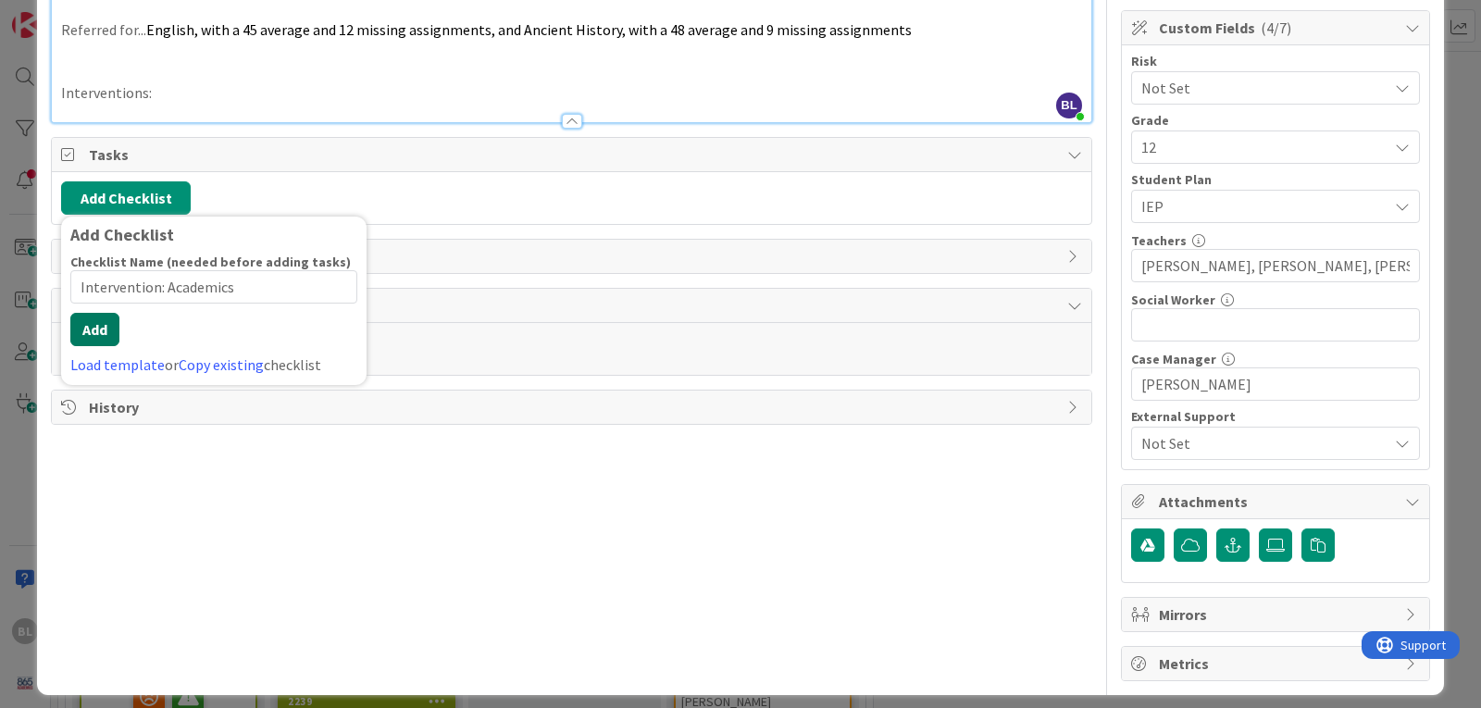
scroll to position [278, 0]
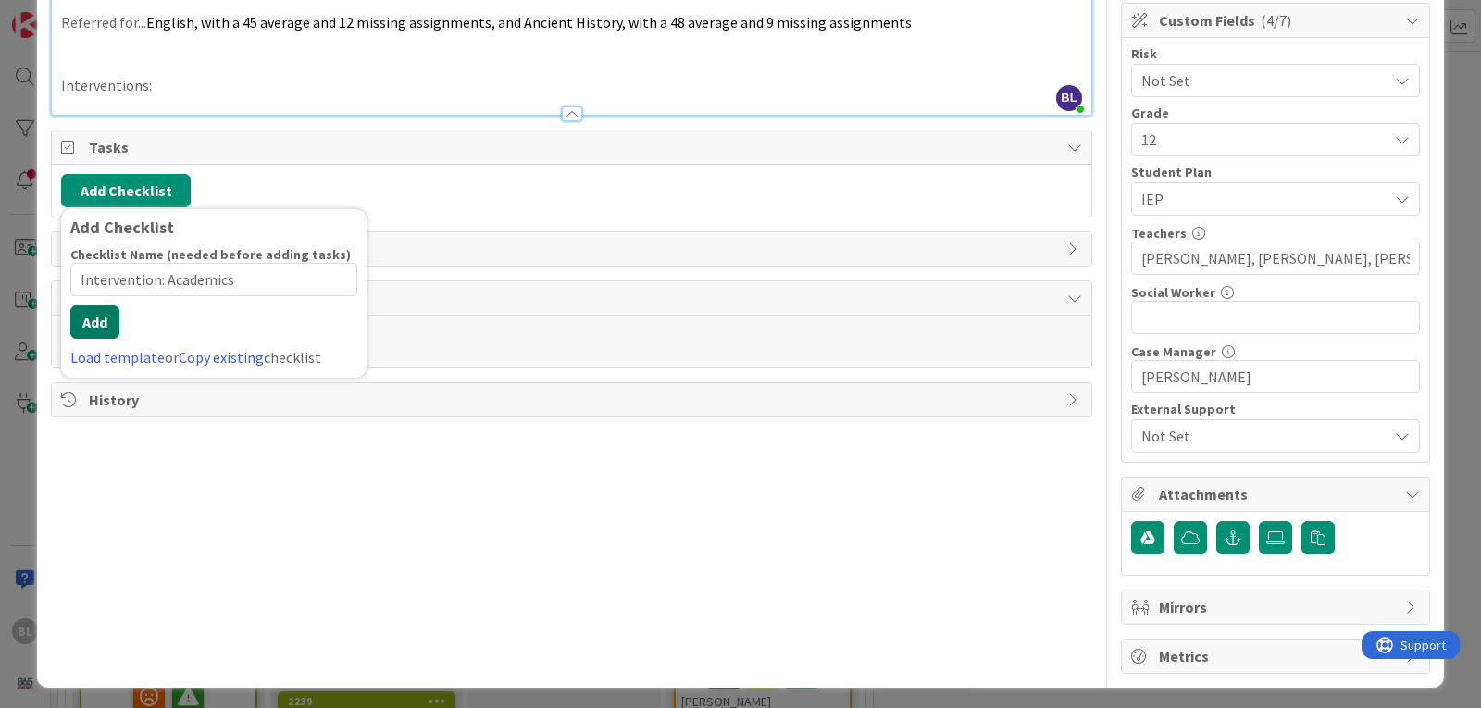
click at [91, 320] on button "Add" at bounding box center [94, 321] width 49 height 33
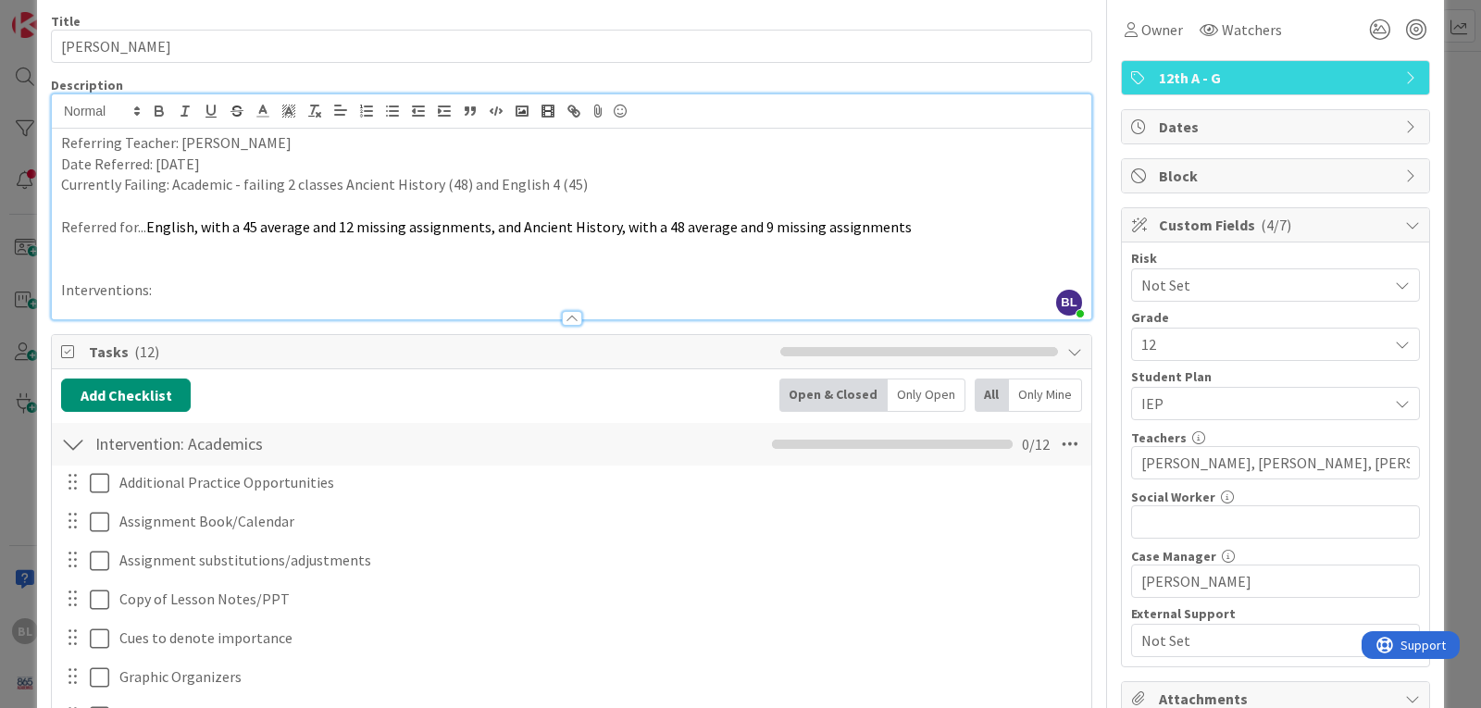
scroll to position [629, 0]
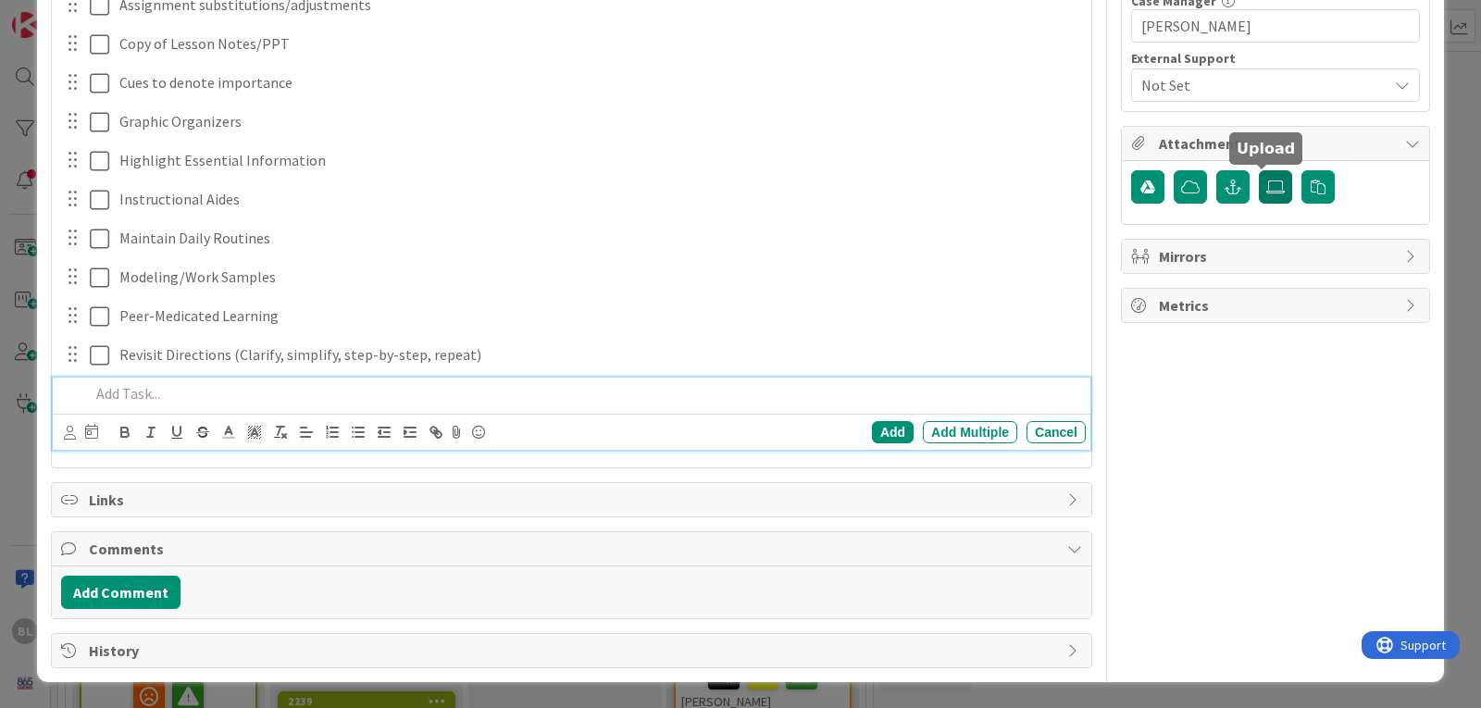
click at [1266, 188] on icon at bounding box center [1275, 187] width 19 height 15
click at [1259, 170] on input "file" at bounding box center [1259, 170] width 0 height 0
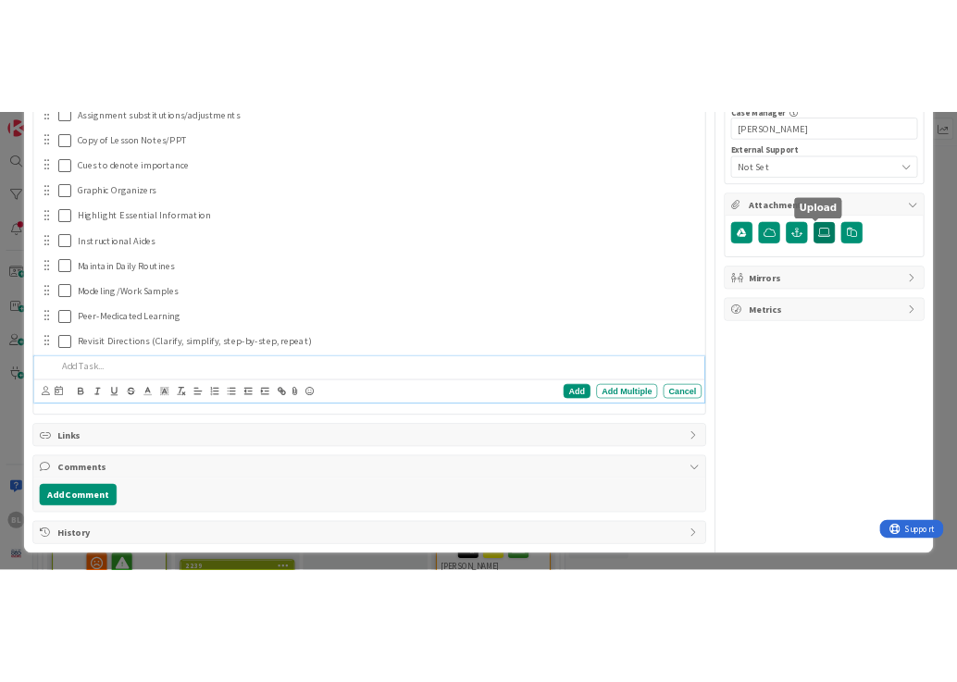
scroll to position [590, 0]
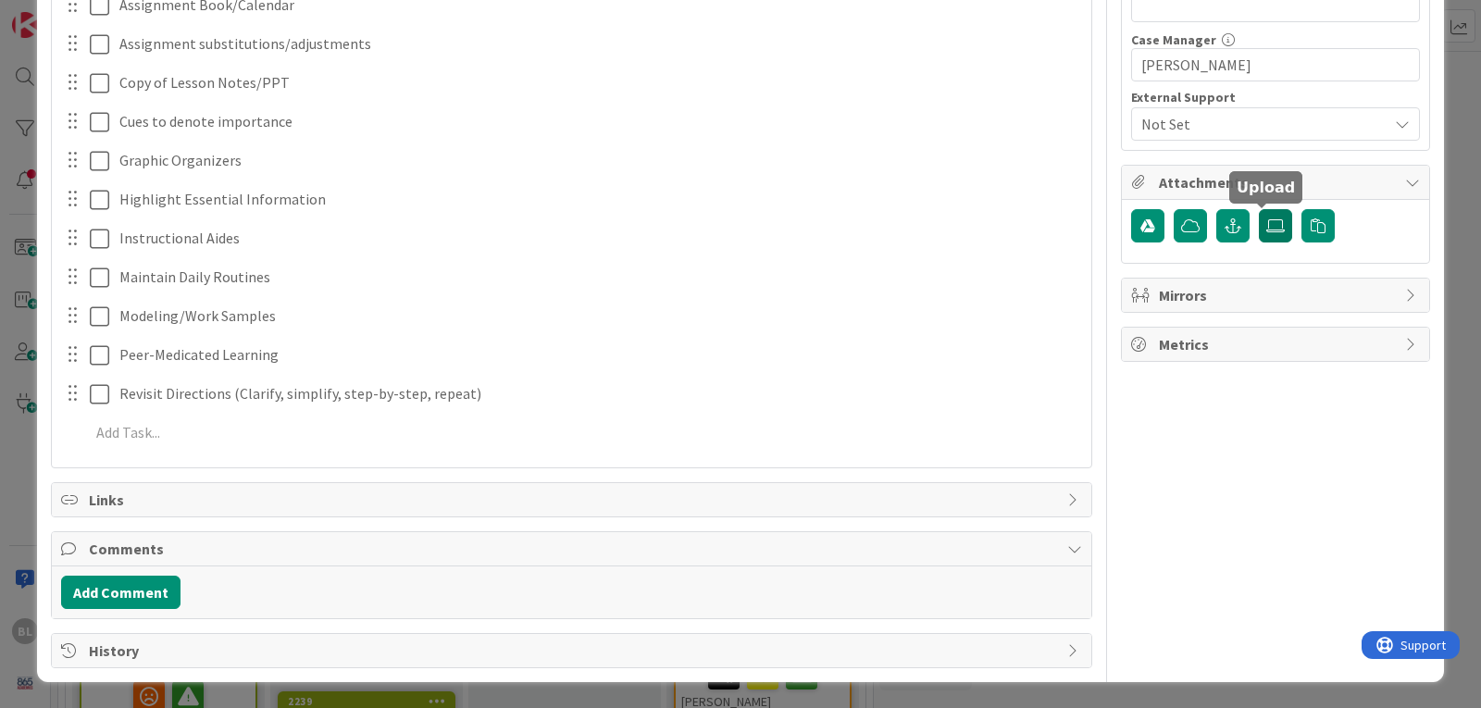
click at [1266, 221] on icon at bounding box center [1275, 225] width 19 height 15
click at [1259, 209] on input "file" at bounding box center [1259, 209] width 0 height 0
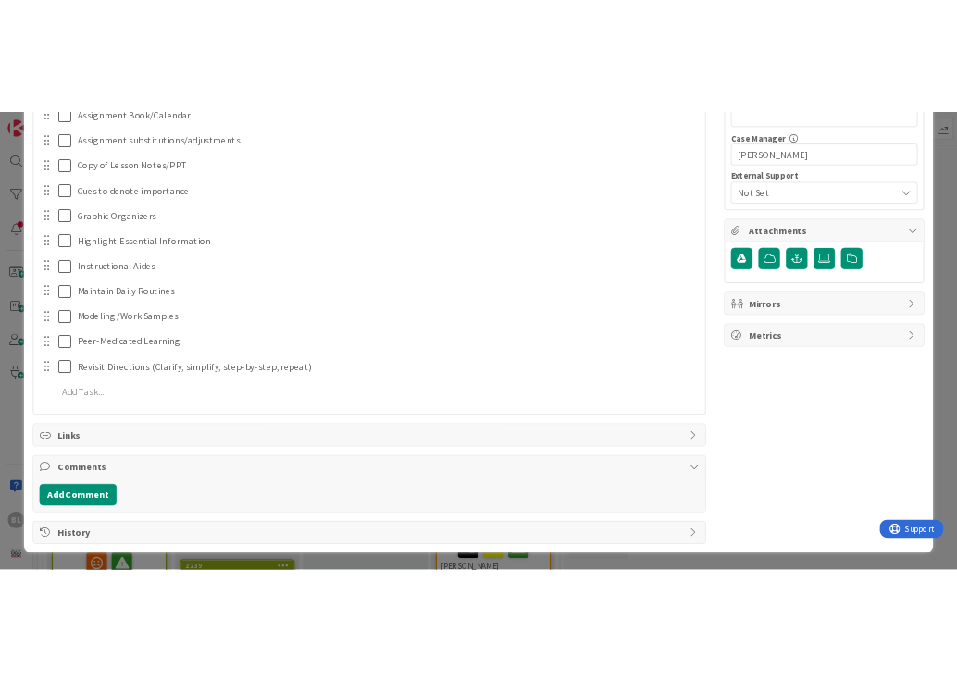
scroll to position [653, 0]
